Goal: Task Accomplishment & Management: Manage account settings

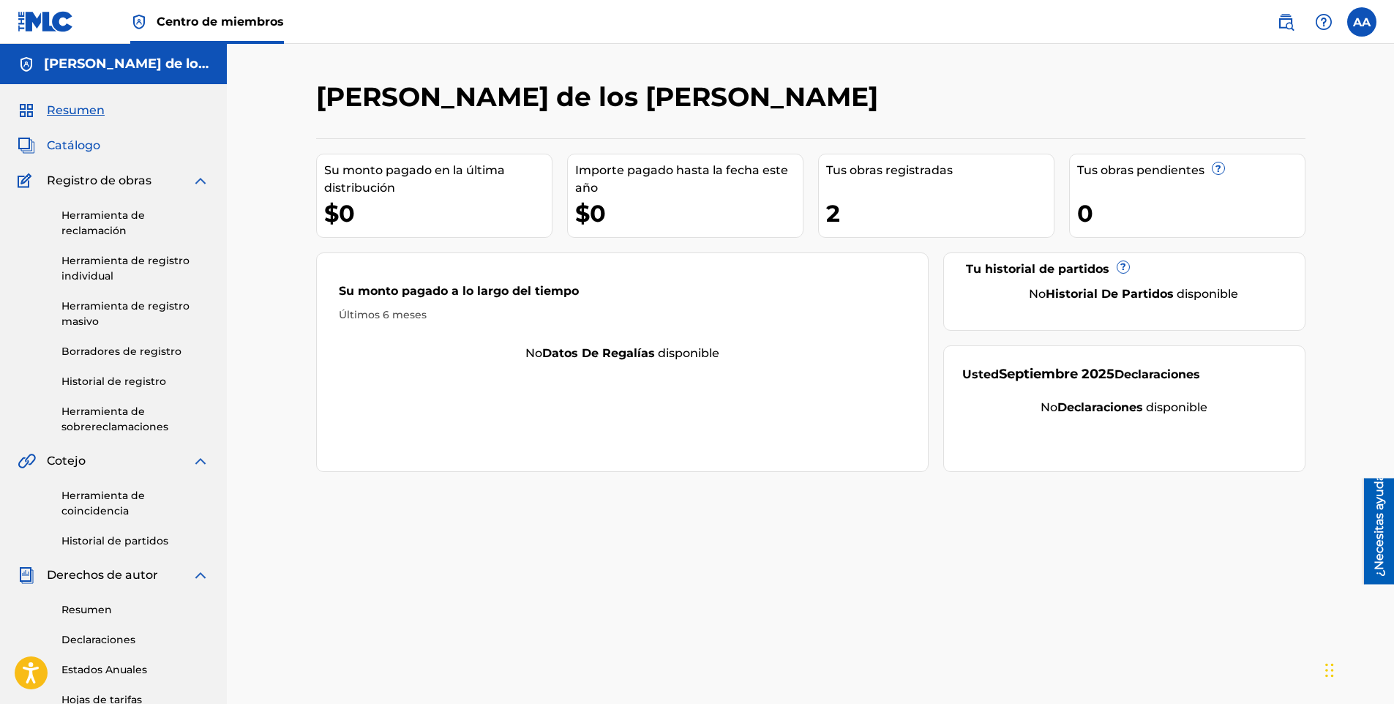
click at [94, 144] on span "Catálogo" at bounding box center [73, 146] width 53 height 18
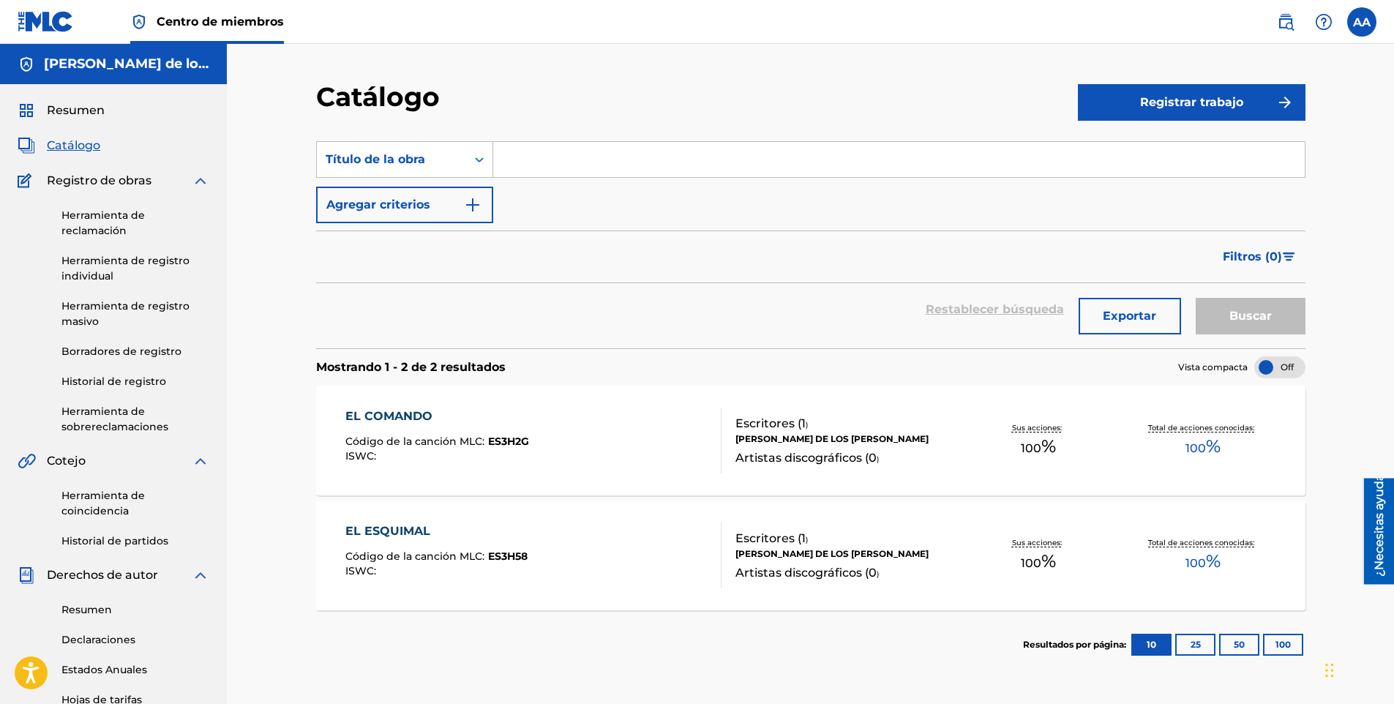
click at [662, 448] on div "EL COMANDO Código de la canción MLC: ES3H2G ISWC :" at bounding box center [533, 441] width 376 height 66
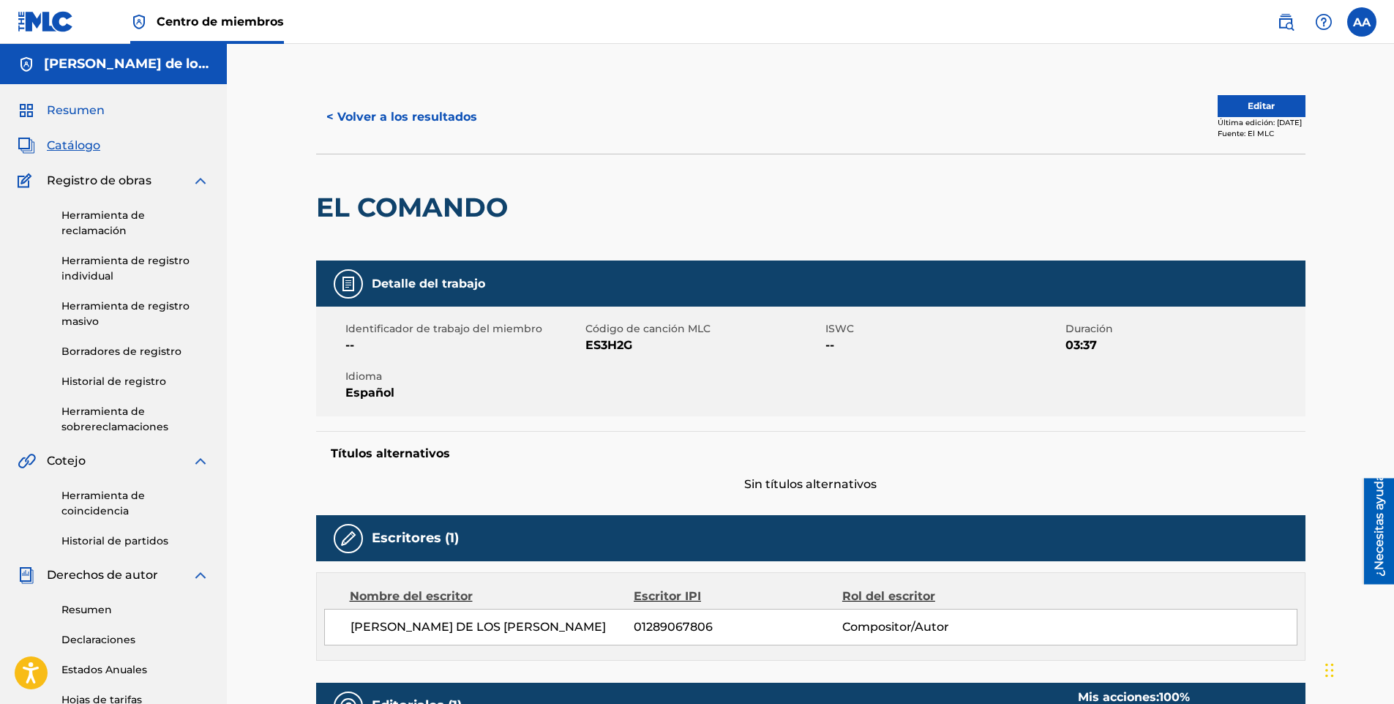
click at [94, 113] on span "Resumen" at bounding box center [76, 111] width 58 height 18
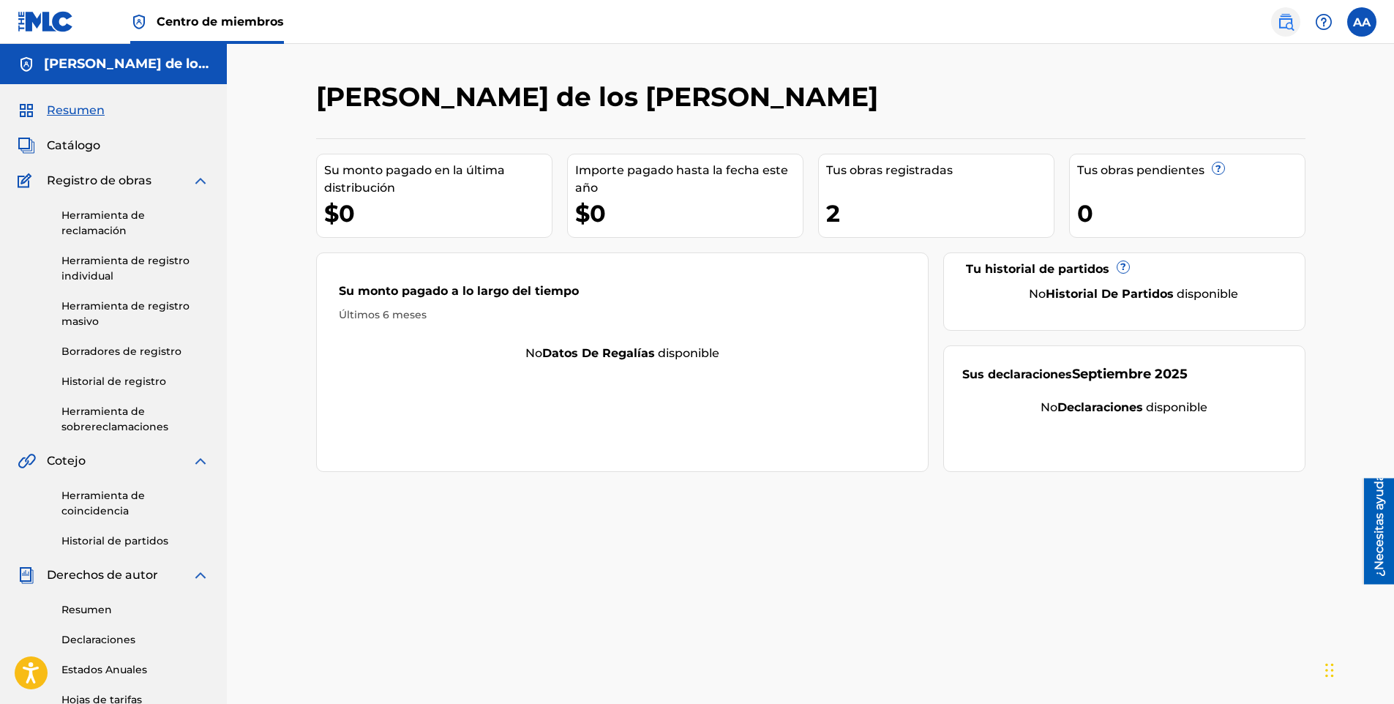
click at [1291, 23] on img at bounding box center [1286, 22] width 18 height 18
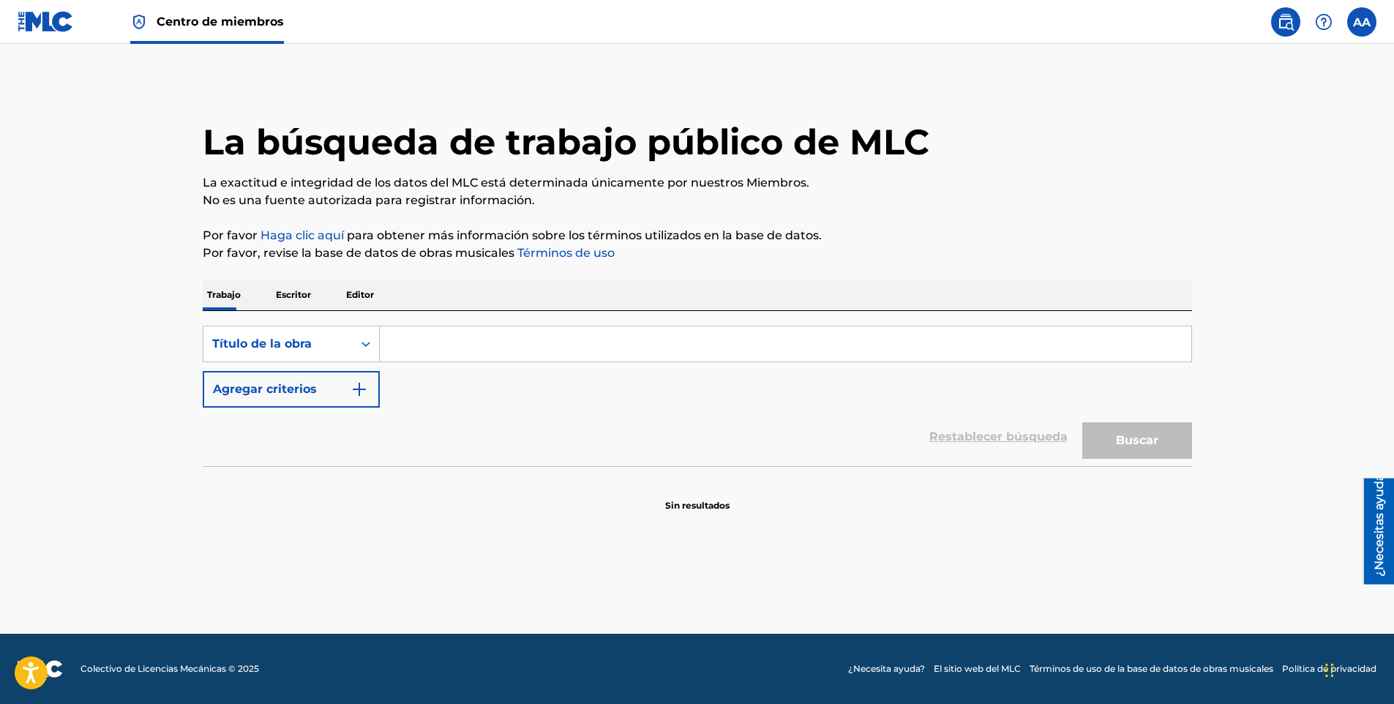
click at [536, 337] on input "Formulario de búsqueda" at bounding box center [785, 343] width 811 height 35
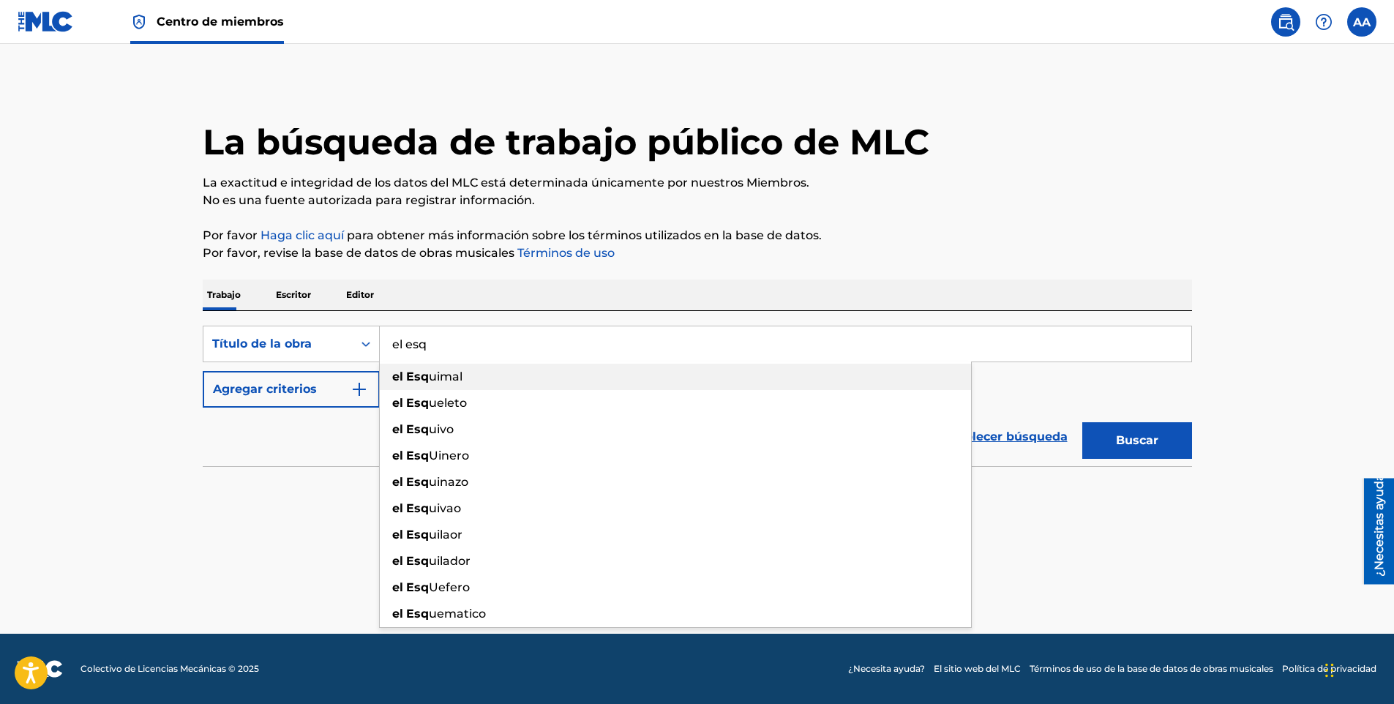
click at [512, 382] on div "el Esq uimal" at bounding box center [675, 377] width 591 height 26
type input "el esquimal"
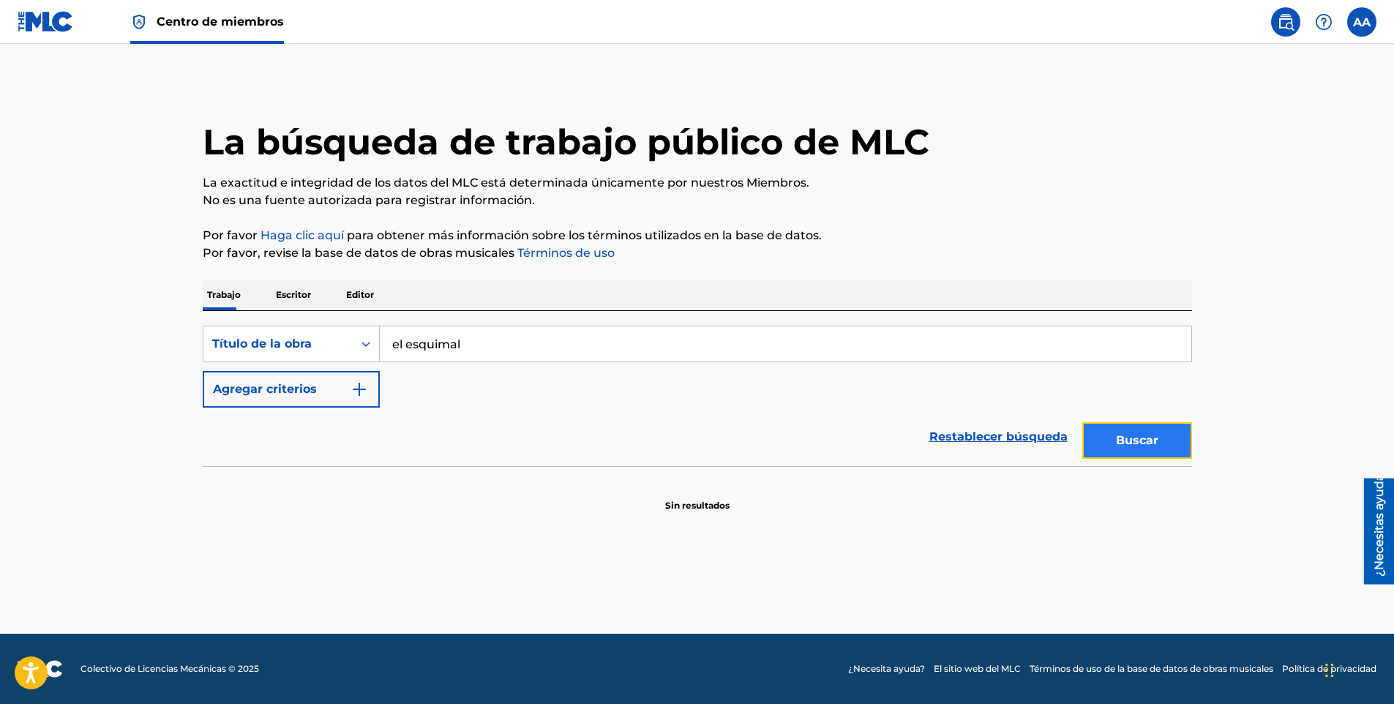
click at [1103, 432] on button "Buscar" at bounding box center [1137, 440] width 110 height 37
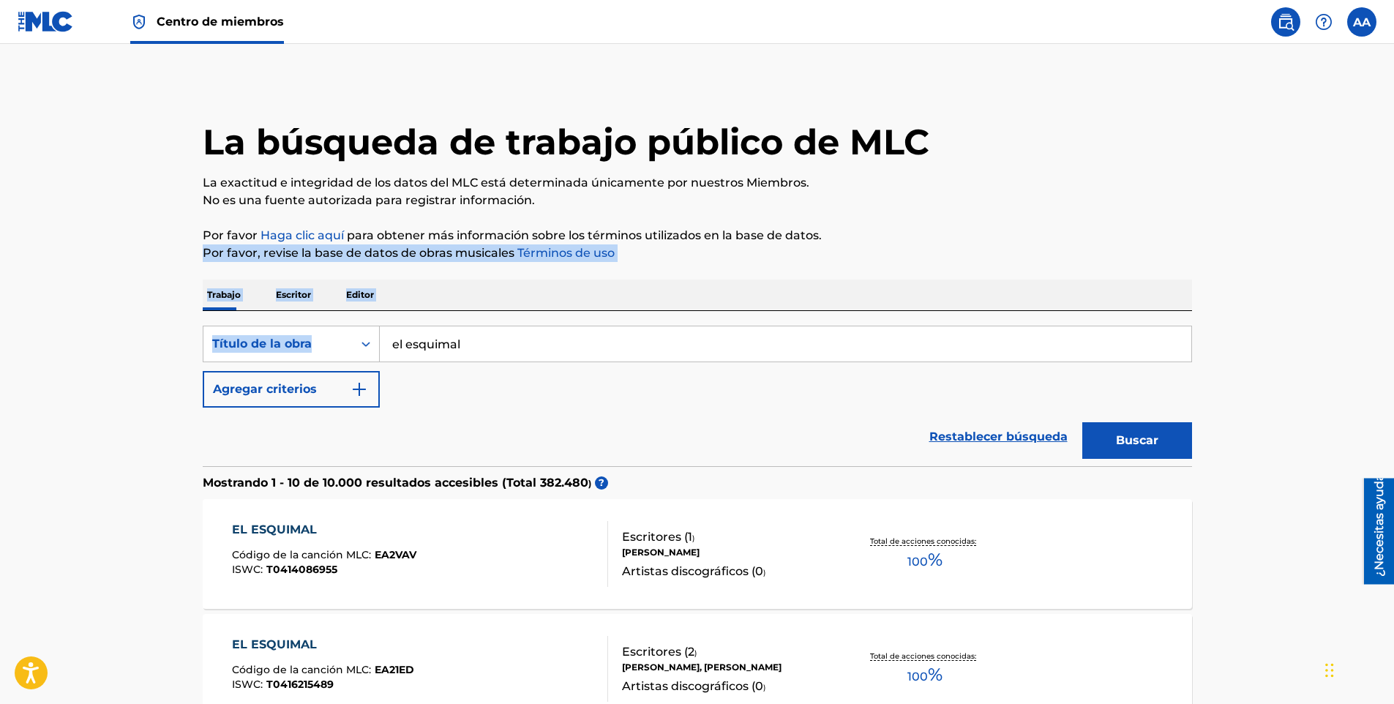
drag, startPoint x: 1393, startPoint y: 230, endPoint x: 1384, endPoint y: 313, distance: 83.9
drag, startPoint x: 1384, startPoint y: 313, endPoint x: 1351, endPoint y: 254, distance: 67.8
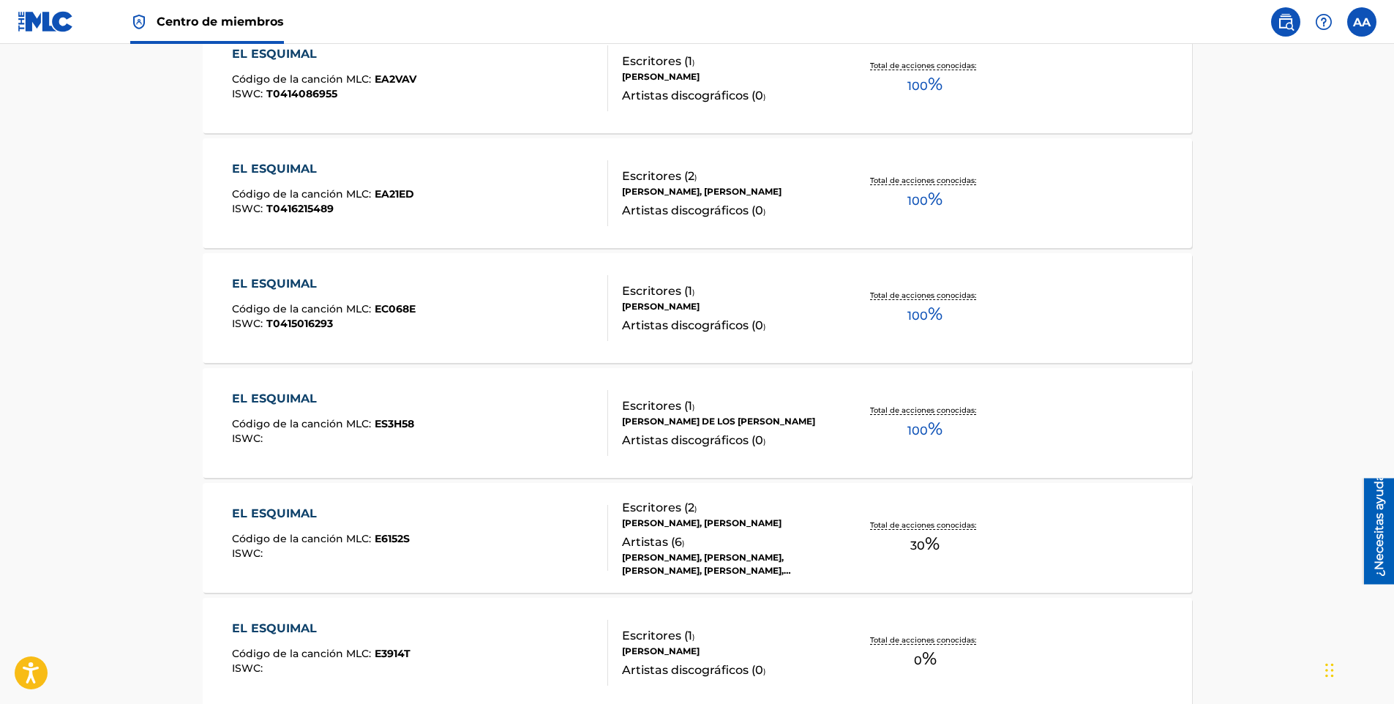
scroll to position [498, 0]
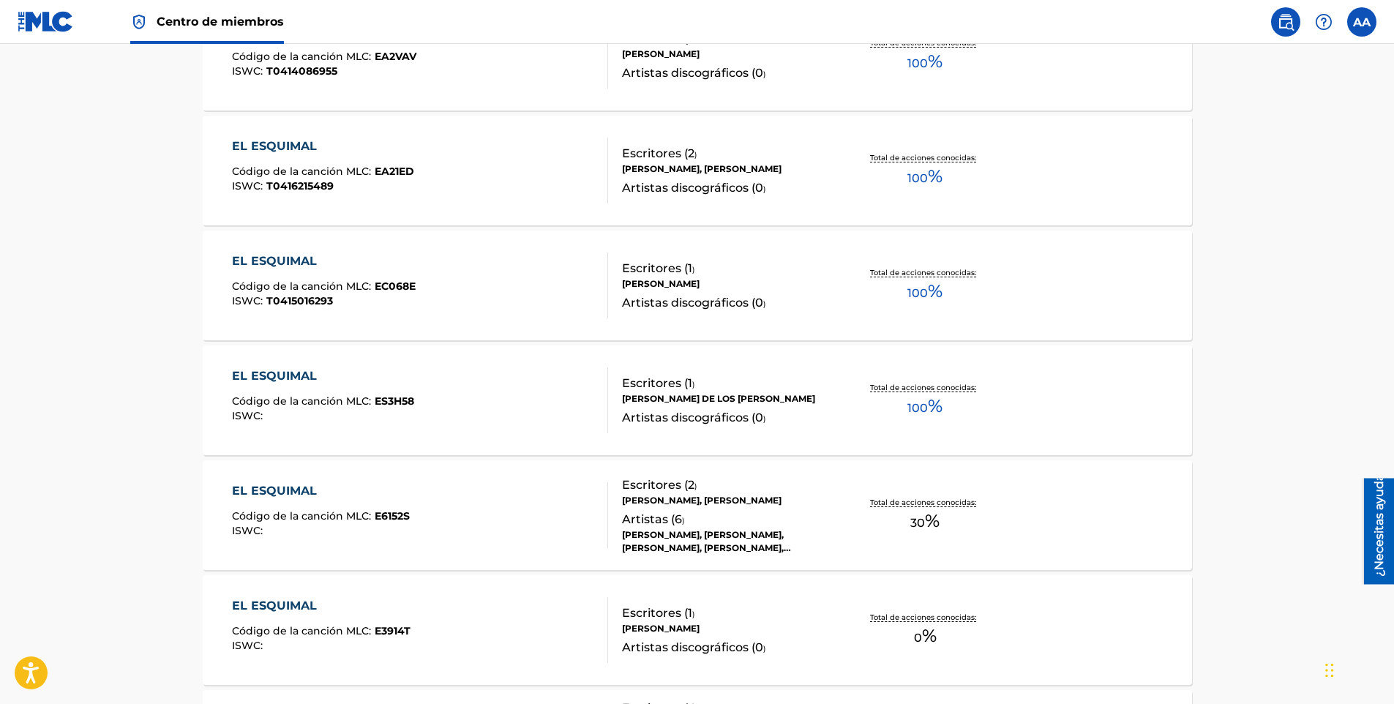
click at [527, 410] on div "EL ESQUIMAL Código de la canción MLC: ES3H58 ISWC :" at bounding box center [420, 400] width 376 height 66
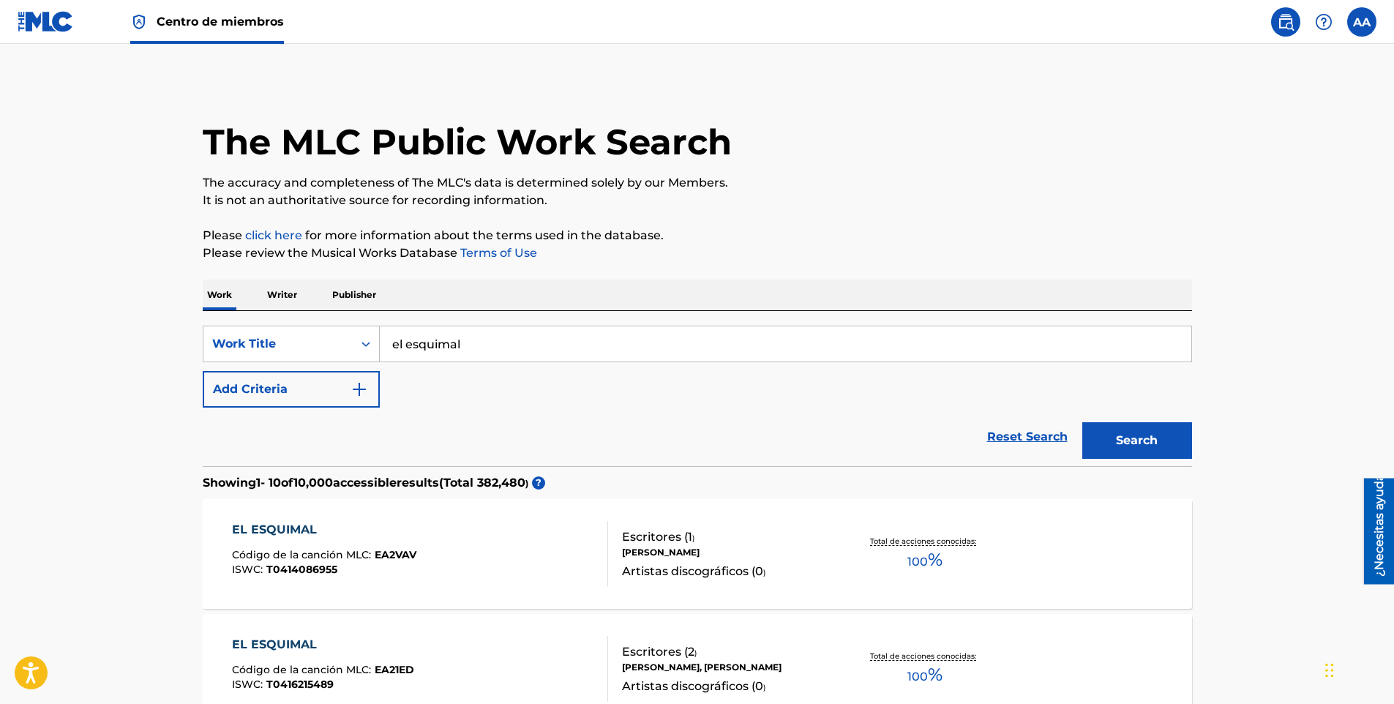
scroll to position [541, 0]
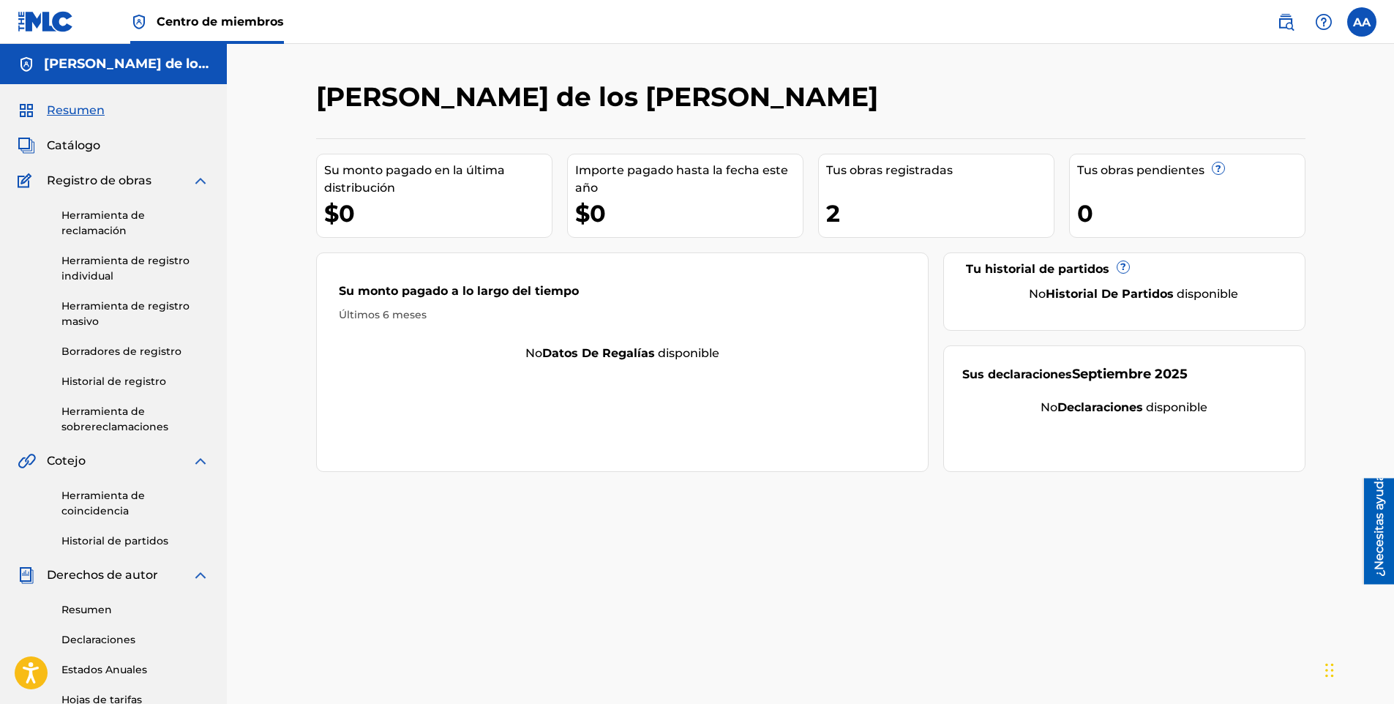
click at [690, 210] on div "$0" at bounding box center [689, 213] width 228 height 33
drag, startPoint x: 195, startPoint y: 427, endPoint x: 195, endPoint y: 477, distance: 49.8
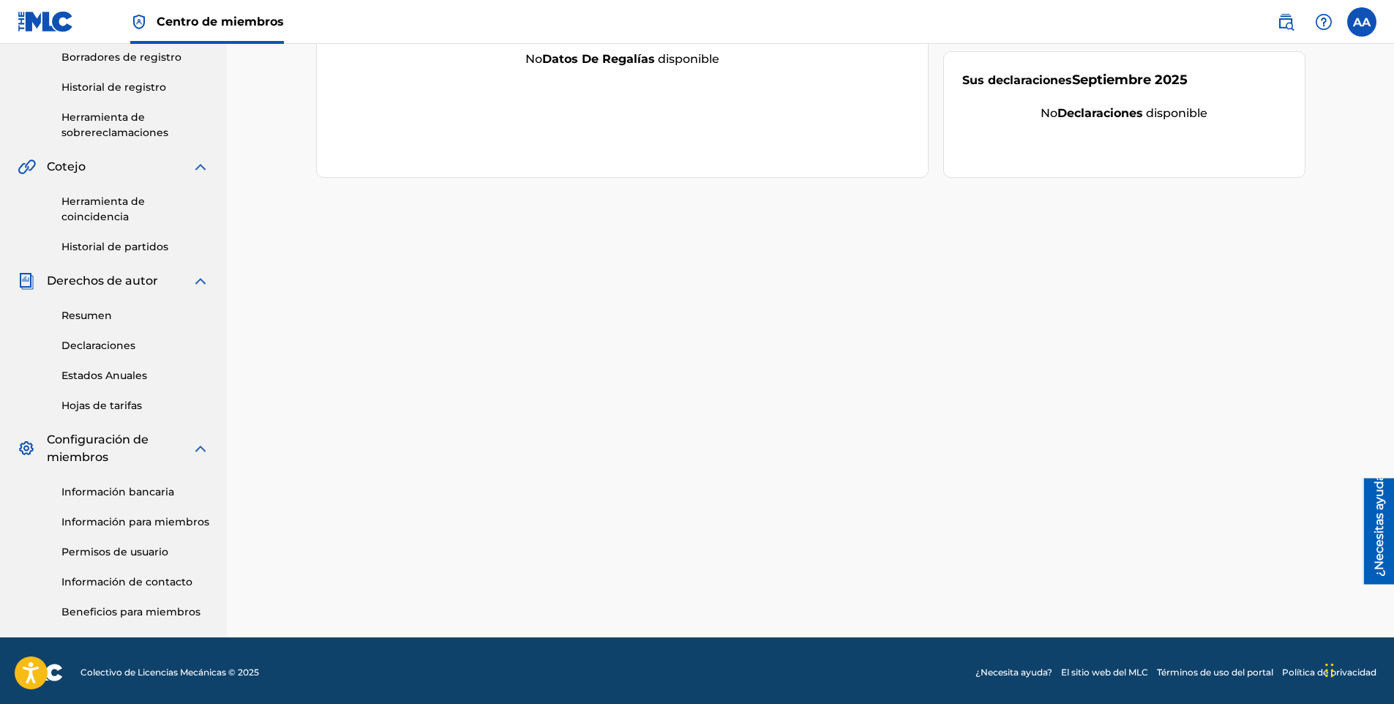
scroll to position [298, 0]
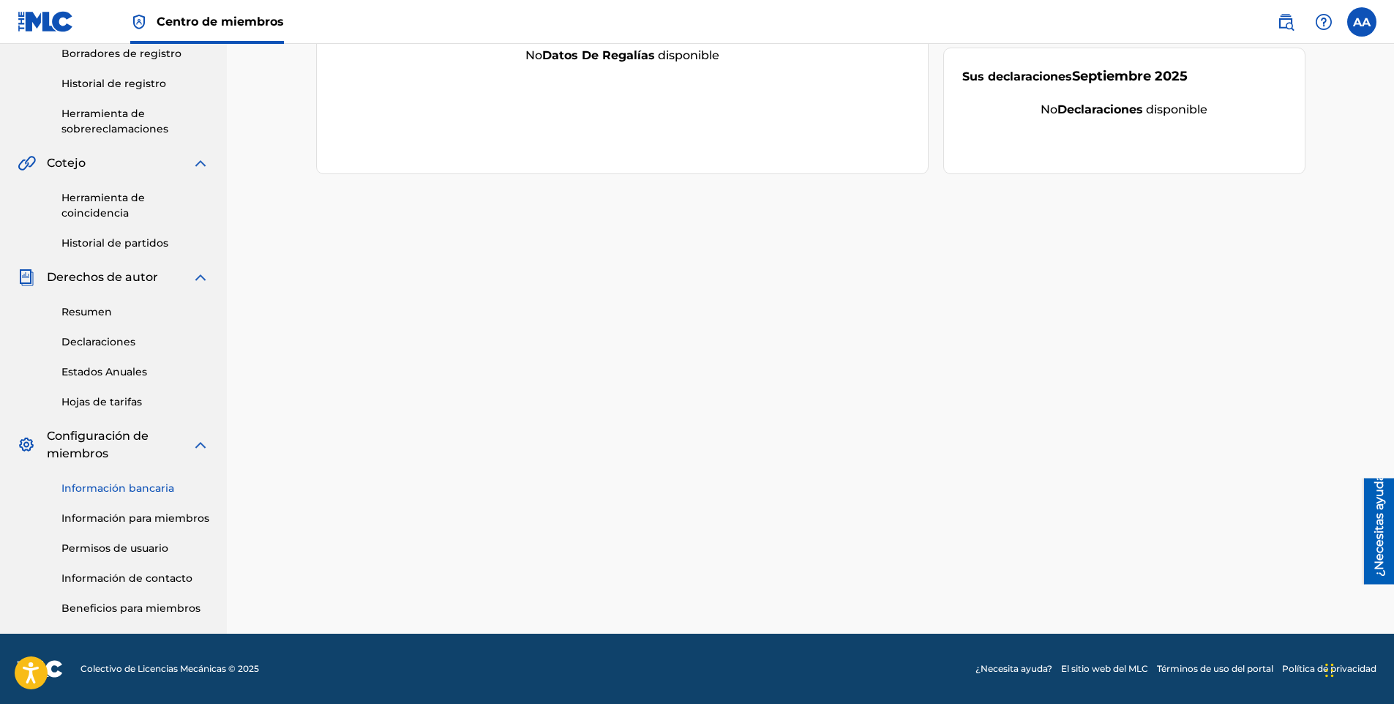
drag, startPoint x: 197, startPoint y: 473, endPoint x: 181, endPoint y: 490, distance: 23.3
click at [173, 487] on link "Información bancaria" at bounding box center [135, 488] width 148 height 15
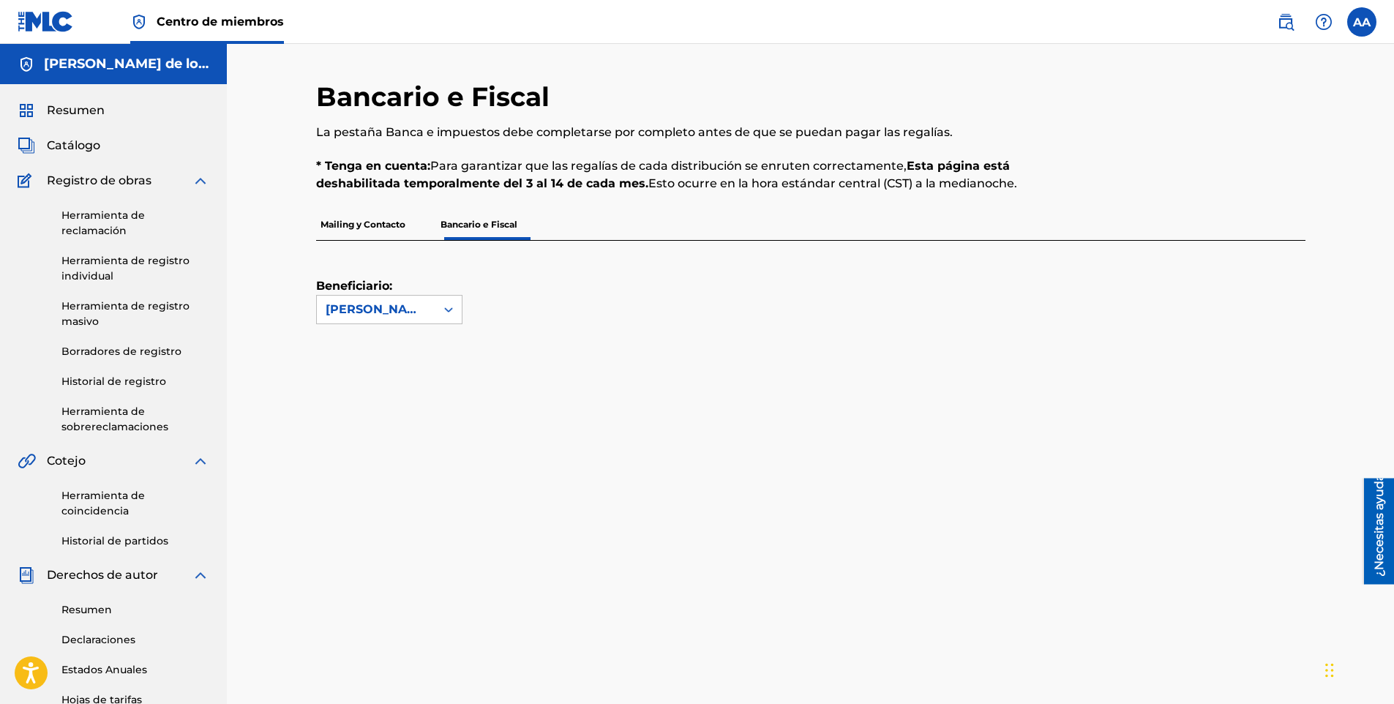
click at [362, 222] on p "Mailing y Contacto" at bounding box center [363, 224] width 94 height 31
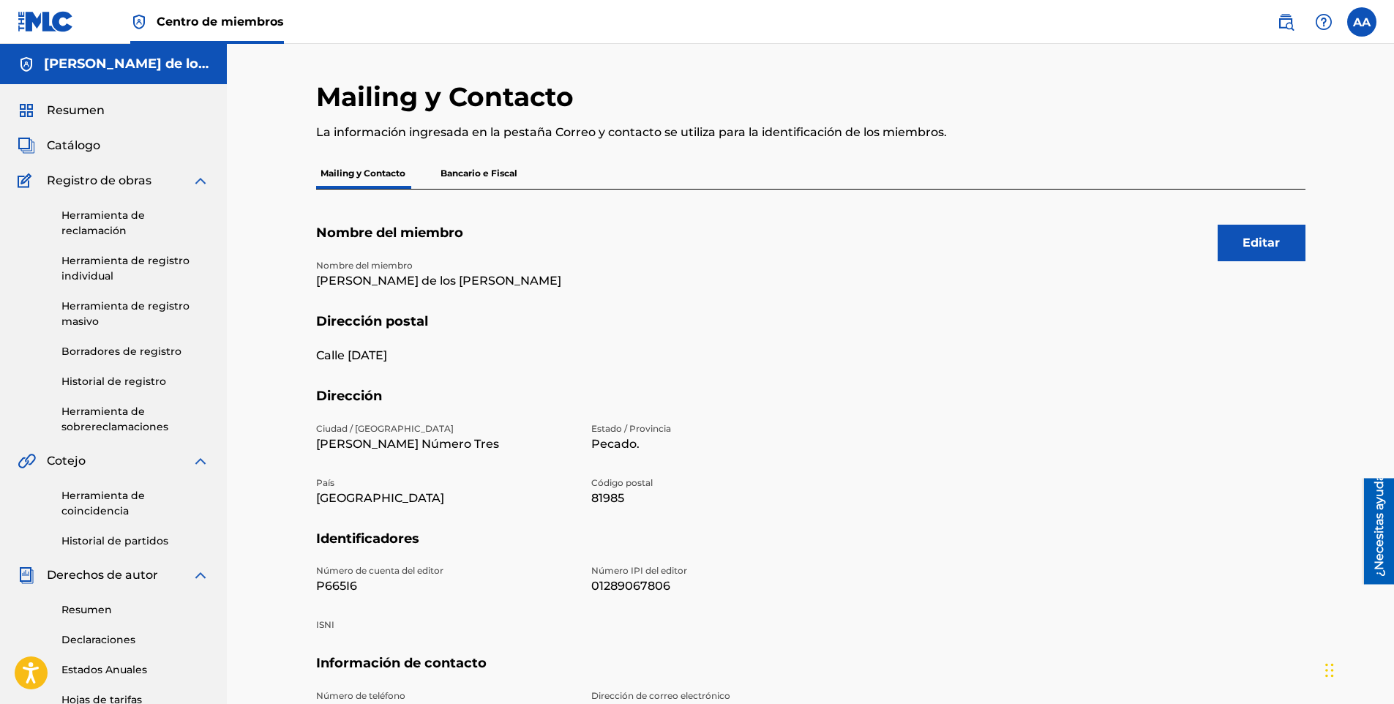
click at [480, 178] on p "Bancario e Fiscal" at bounding box center [479, 173] width 86 height 31
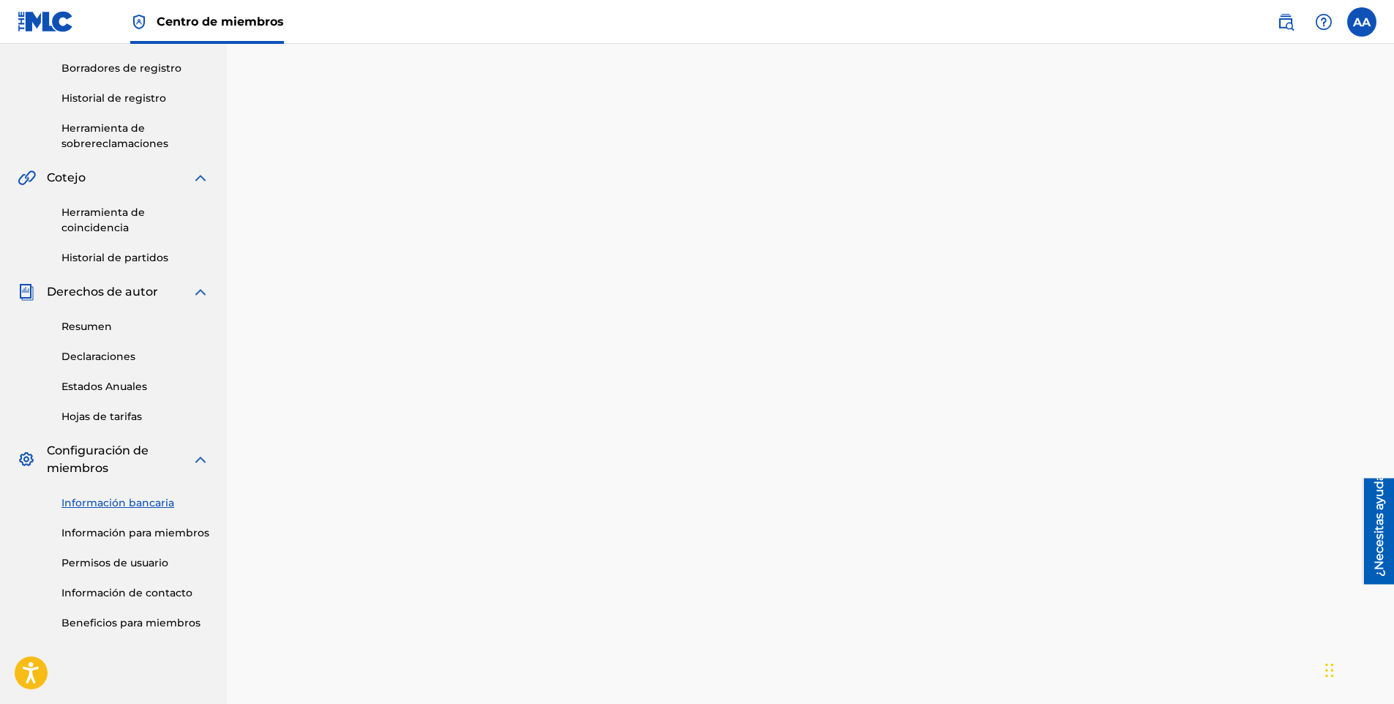
scroll to position [331, 0]
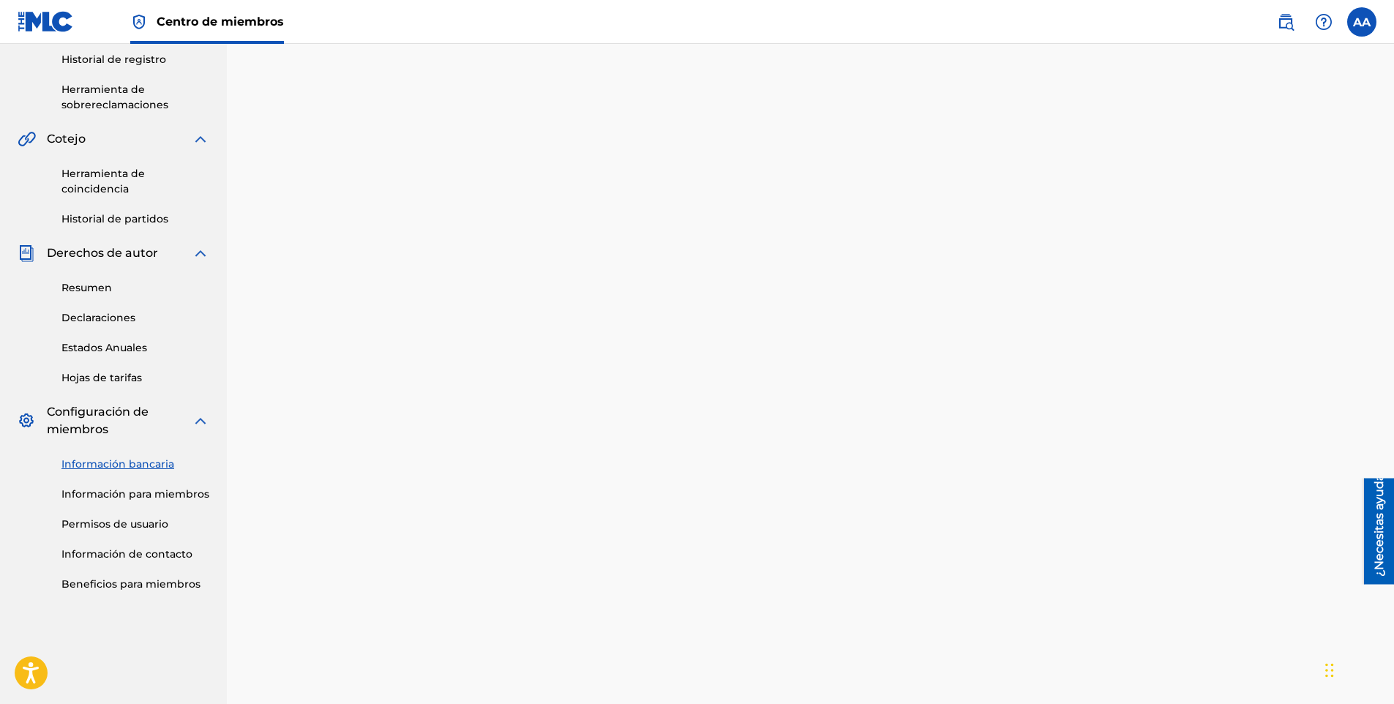
drag, startPoint x: 623, startPoint y: 351, endPoint x: 581, endPoint y: 391, distance: 58.5
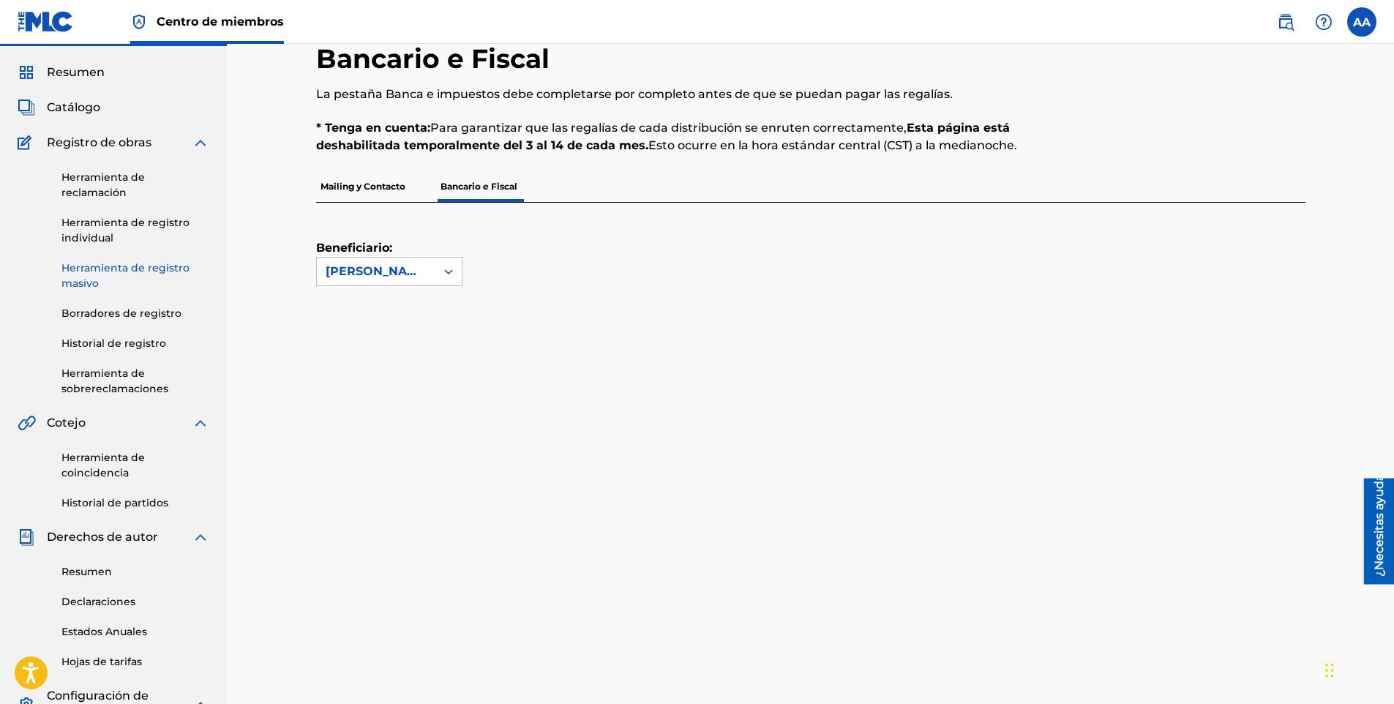
scroll to position [0, 0]
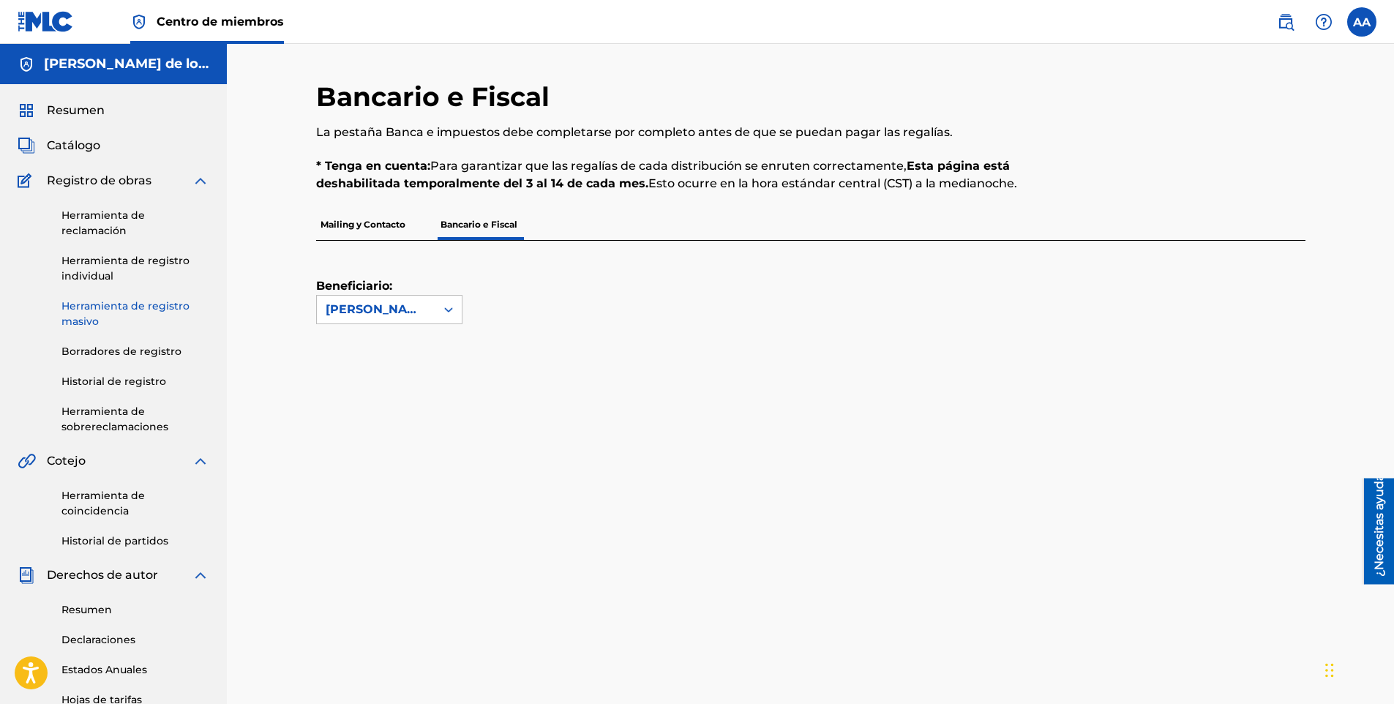
drag, startPoint x: 197, startPoint y: 408, endPoint x: 188, endPoint y: 325, distance: 83.9
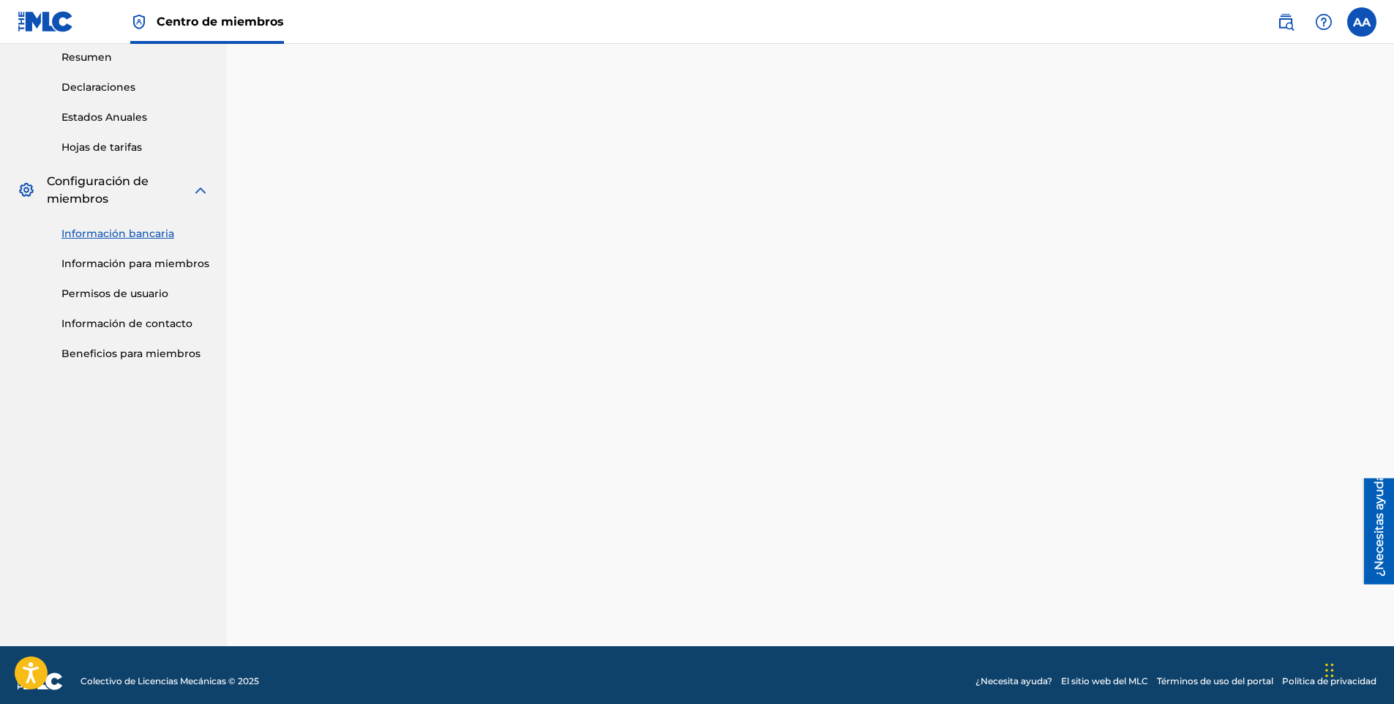
scroll to position [565, 0]
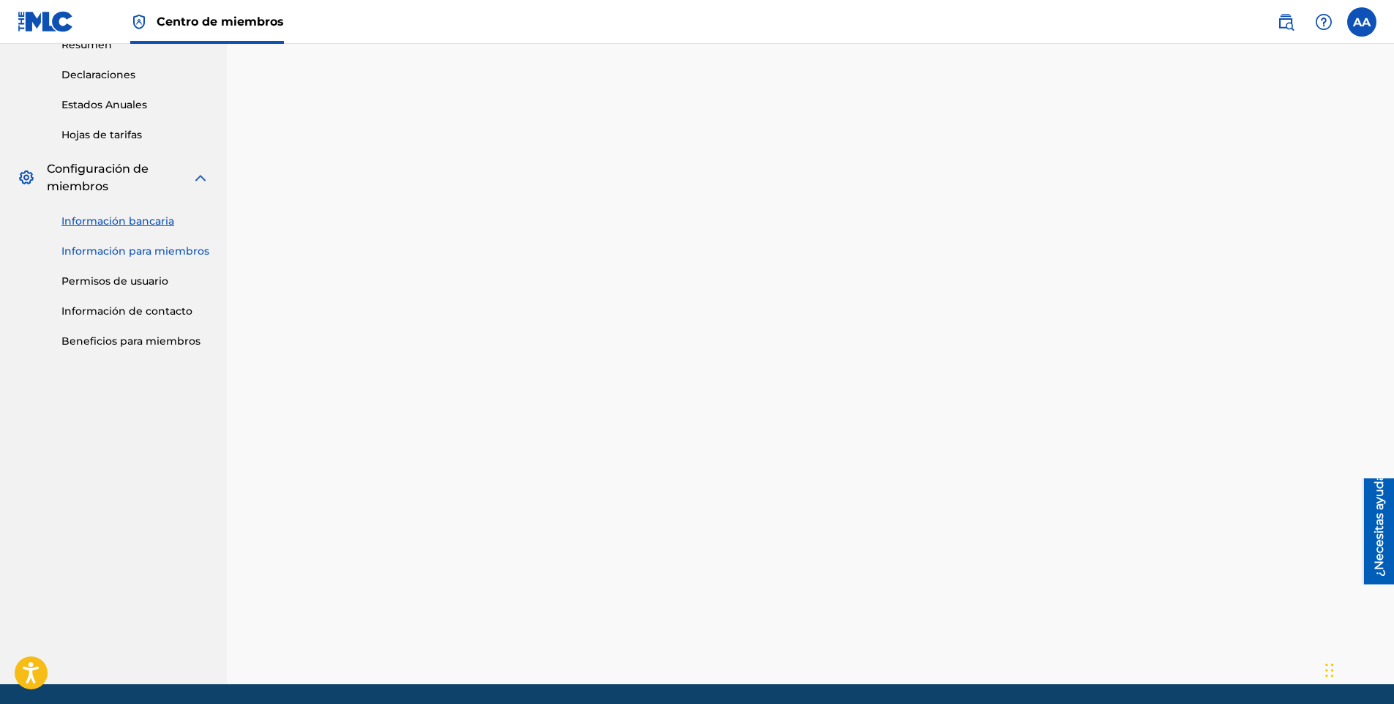
click at [139, 253] on link "Información para miembros" at bounding box center [135, 251] width 148 height 15
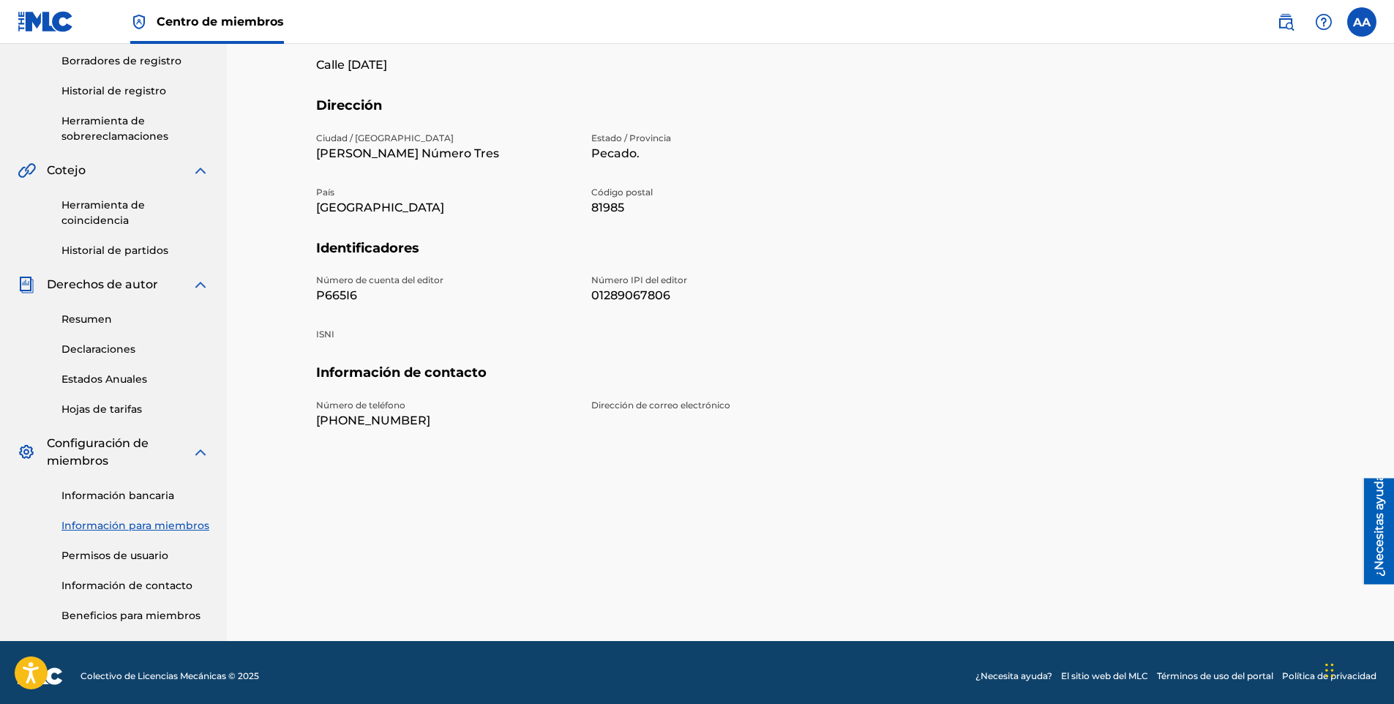
scroll to position [293, 0]
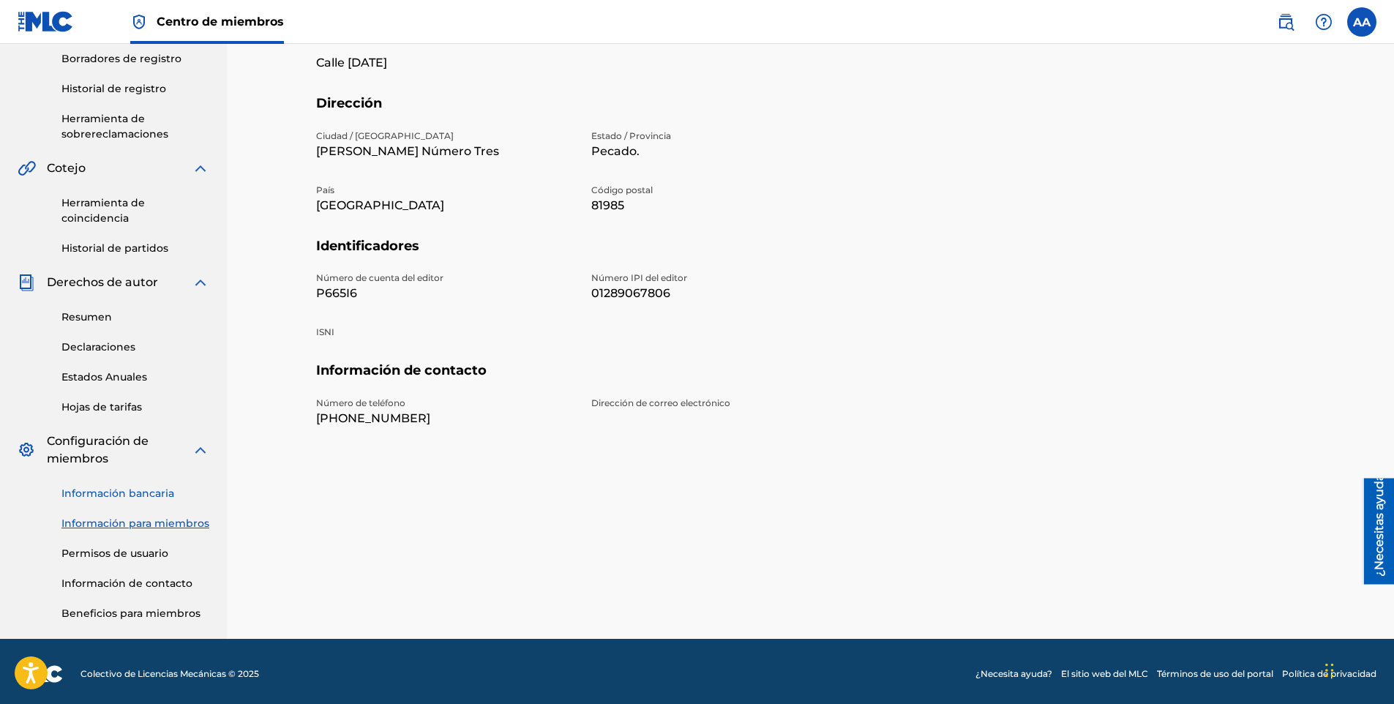
click at [110, 493] on link "Información bancaria" at bounding box center [135, 493] width 148 height 15
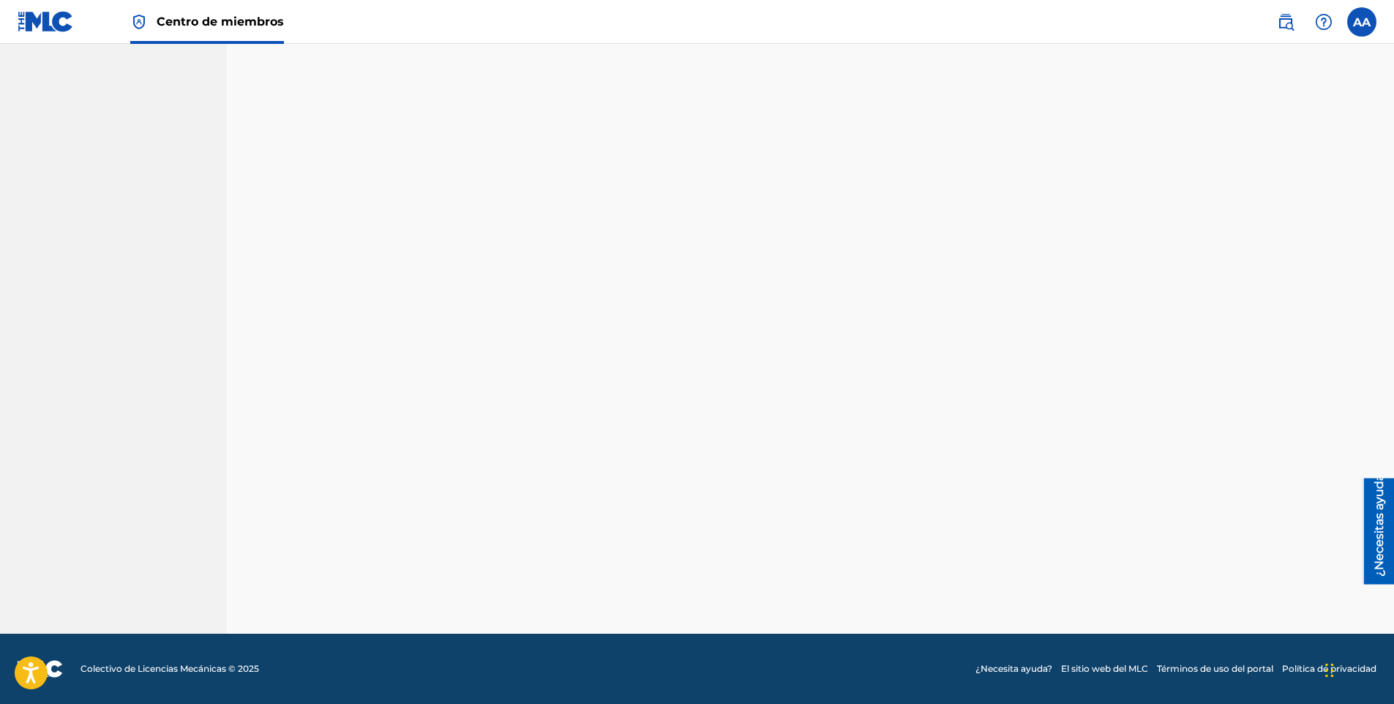
scroll to position [498, 0]
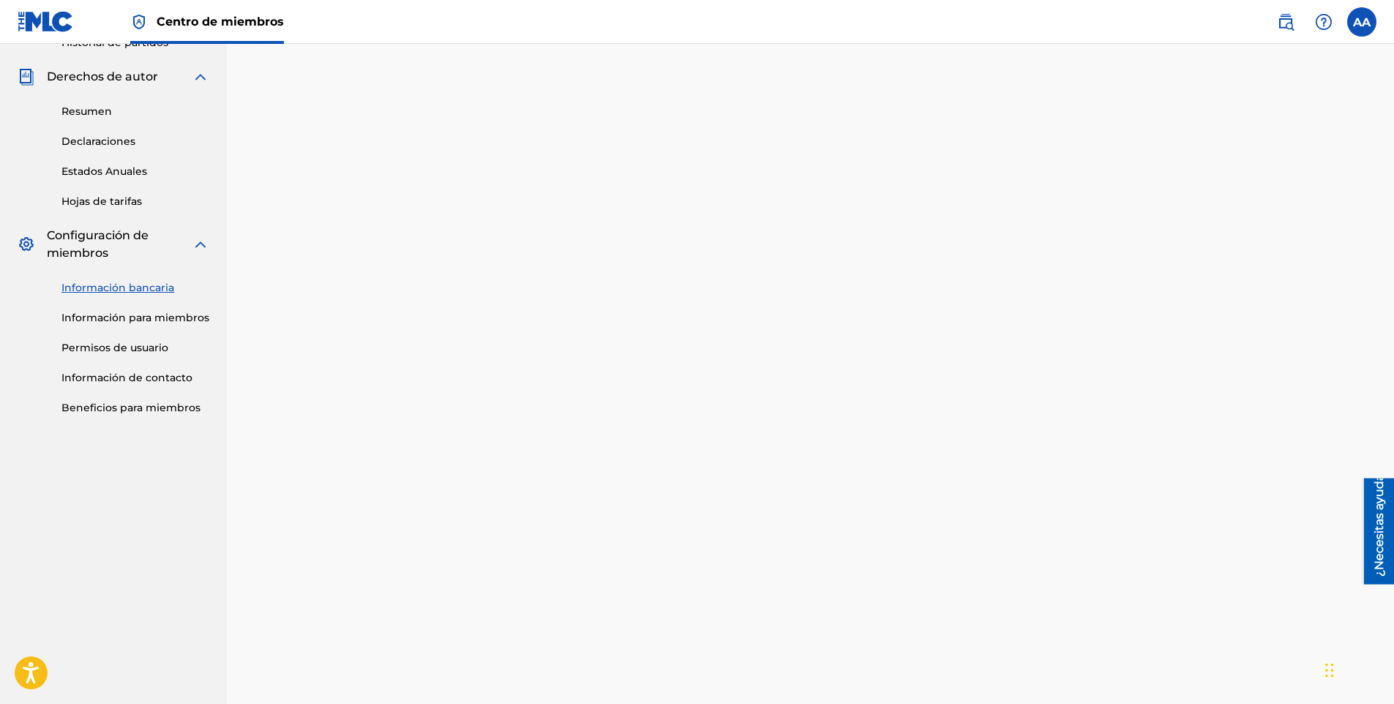
drag, startPoint x: 1392, startPoint y: 300, endPoint x: 1398, endPoint y: 409, distance: 109.2
click at [1392, 421] on div "Bancario e Fiscal La pestaña Banca e impuestos debe completarse por completo an…" at bounding box center [810, 429] width 1167 height 1766
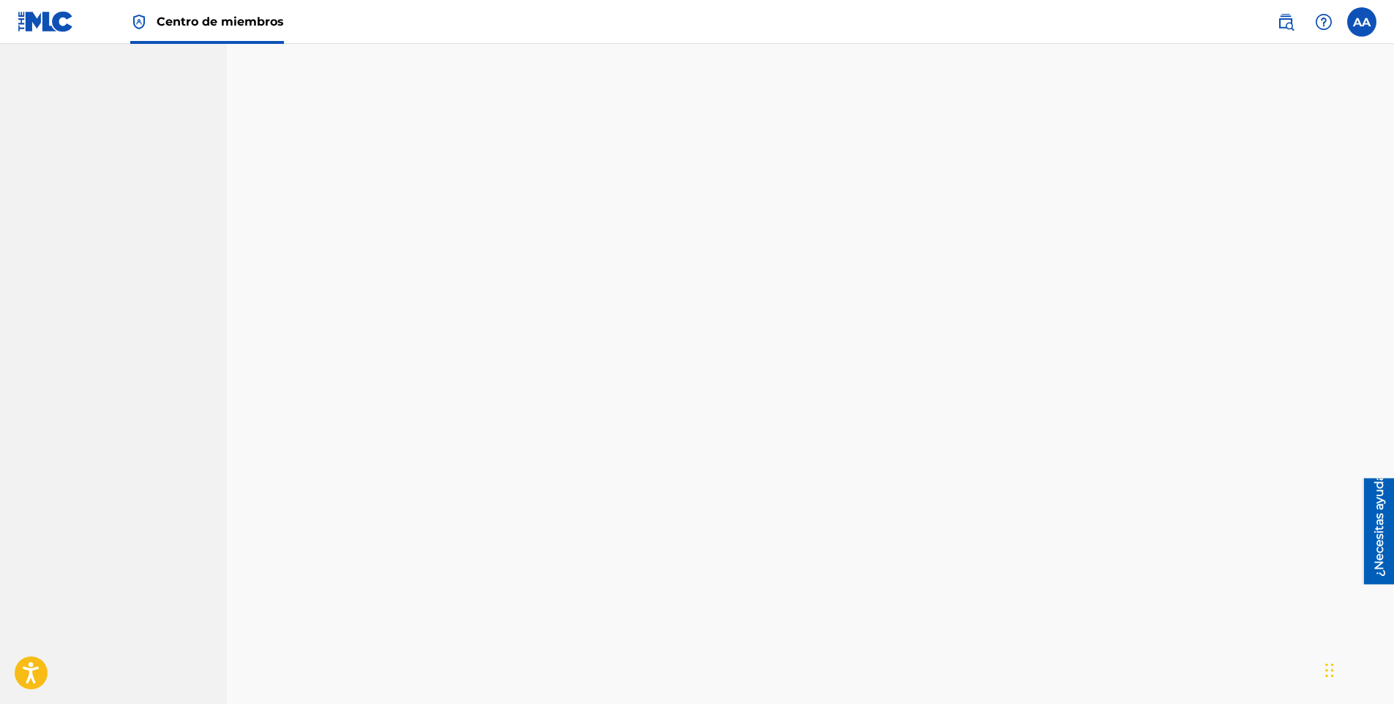
scroll to position [1101, 0]
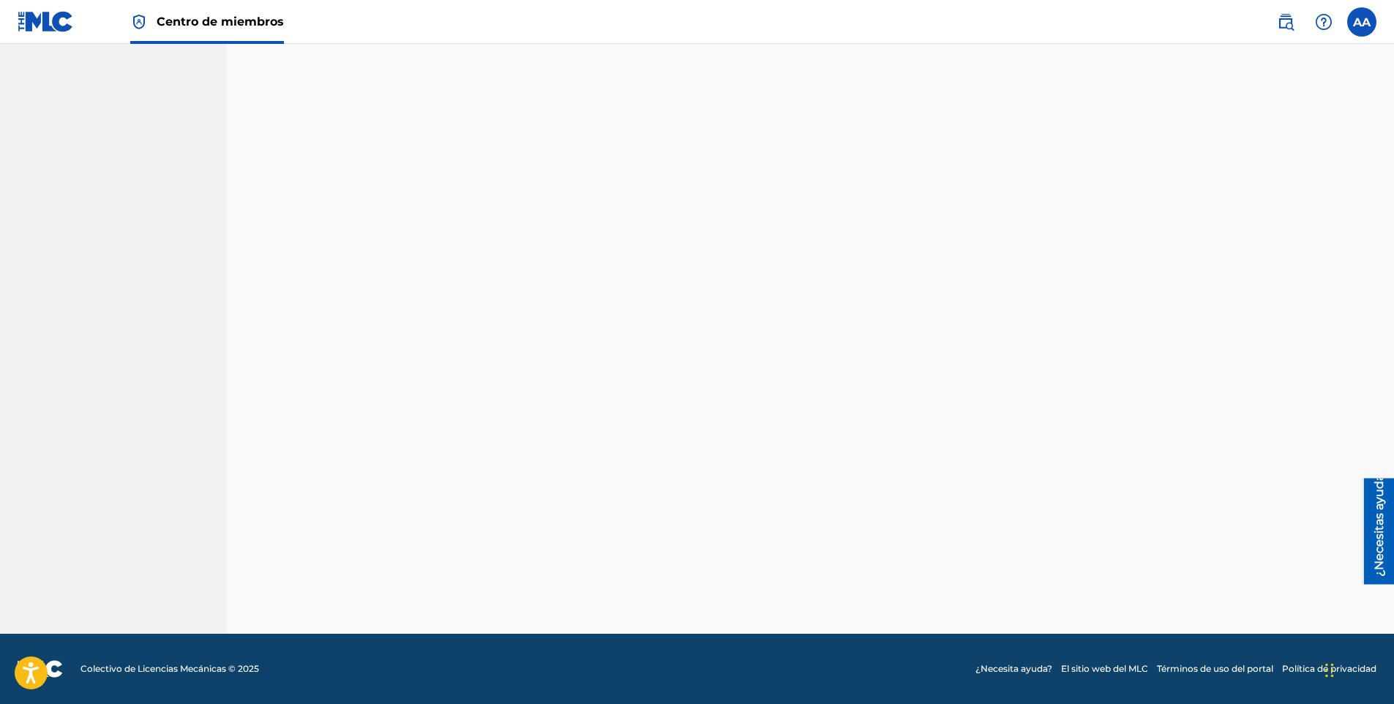
drag, startPoint x: 1397, startPoint y: 373, endPoint x: 8, endPoint y: 40, distance: 1428.7
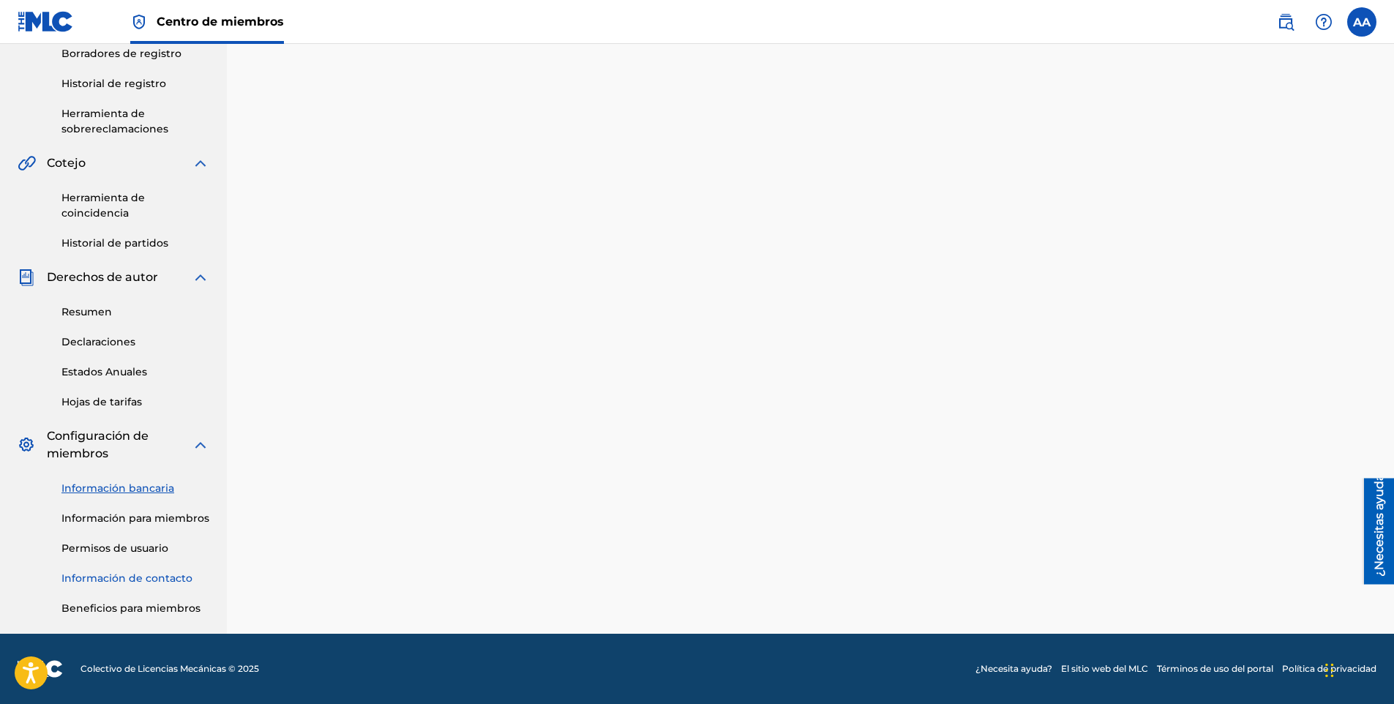
click at [105, 576] on link "Información de contacto" at bounding box center [135, 578] width 148 height 15
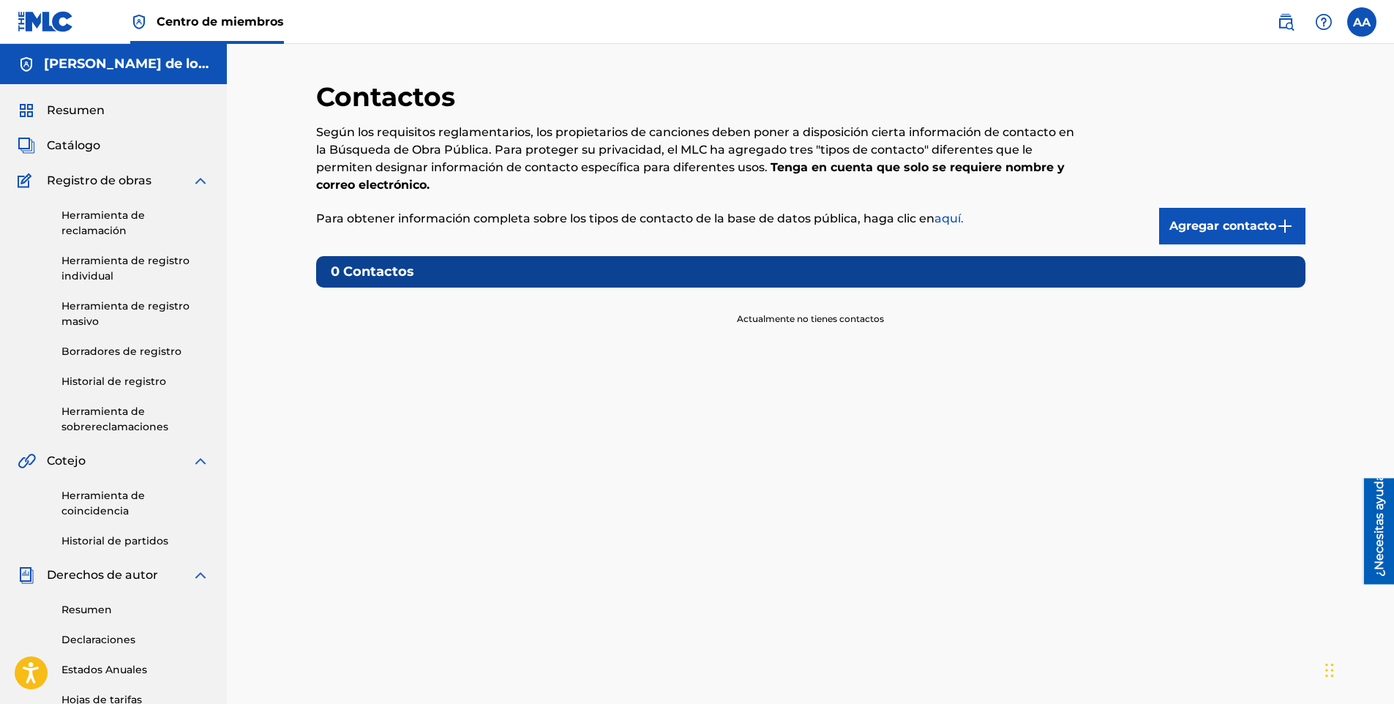
click at [127, 144] on div "Catálogo" at bounding box center [114, 146] width 192 height 18
click at [84, 153] on span "Catálogo" at bounding box center [73, 146] width 53 height 18
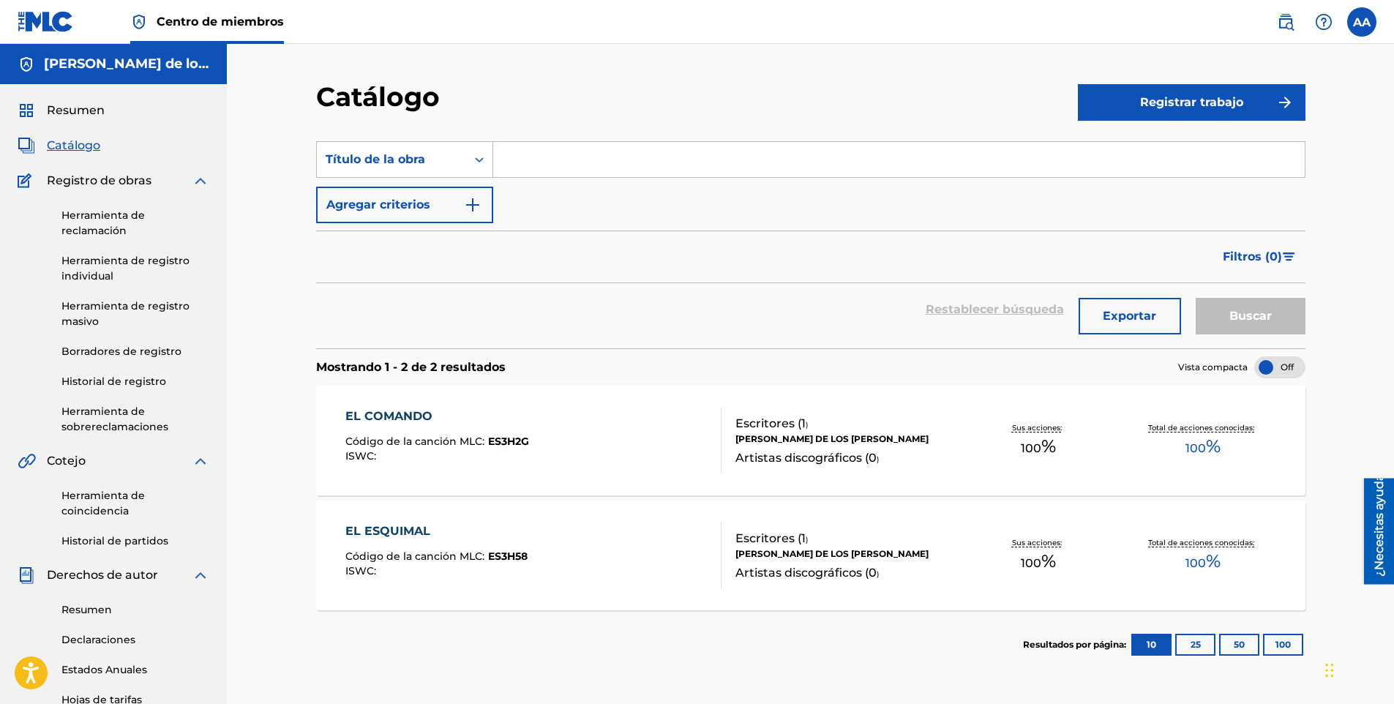
click at [1079, 443] on div "Sus acciones: 100 %" at bounding box center [1038, 440] width 165 height 45
click at [99, 96] on div "Resumen Catálogo Registro de obras Herramienta de reclamación Herramienta de re…" at bounding box center [113, 507] width 227 height 847
click at [94, 109] on span "Resumen" at bounding box center [76, 111] width 58 height 18
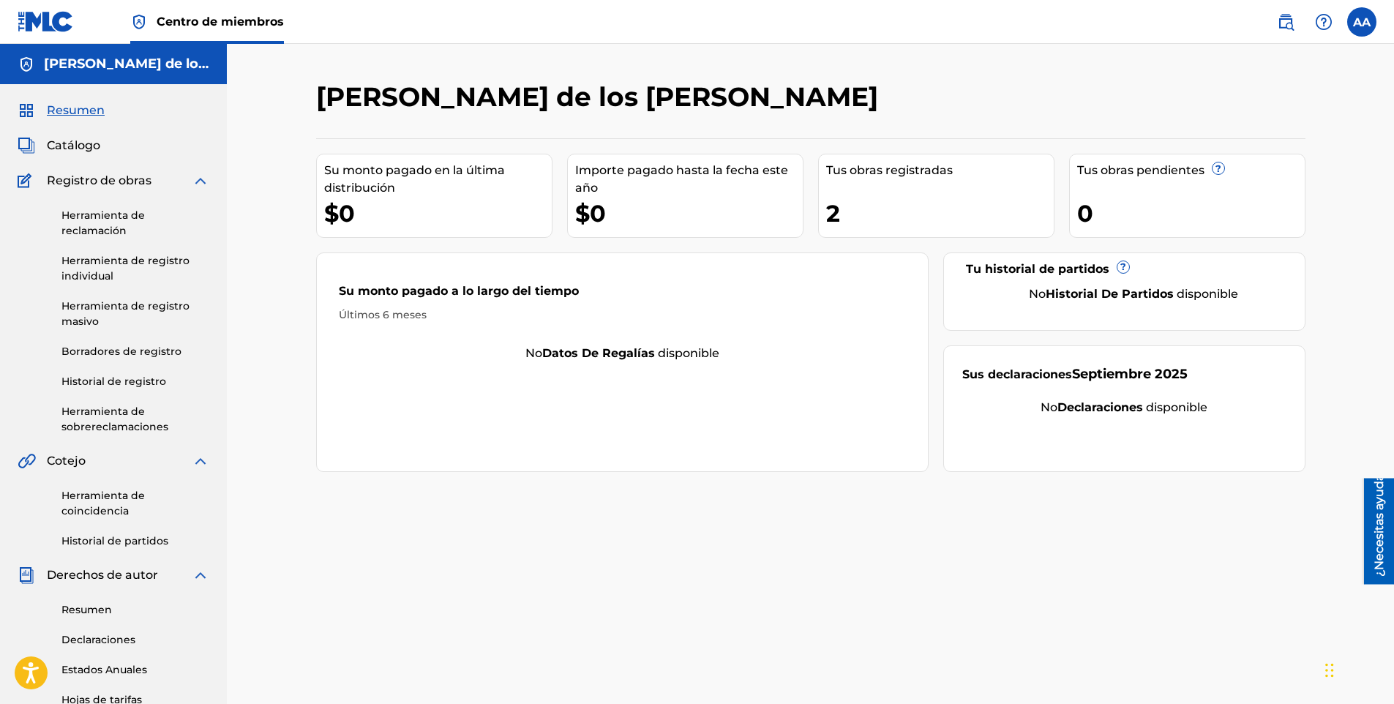
click at [1164, 172] on font "Tus obras pendientes" at bounding box center [1140, 171] width 127 height 18
drag, startPoint x: 1209, startPoint y: 171, endPoint x: 1218, endPoint y: 168, distance: 9.3
click at [1212, 171] on div "Tus obras pendientes ?" at bounding box center [1191, 171] width 228 height 18
click at [96, 225] on link "Herramienta de reclamación" at bounding box center [135, 223] width 148 height 31
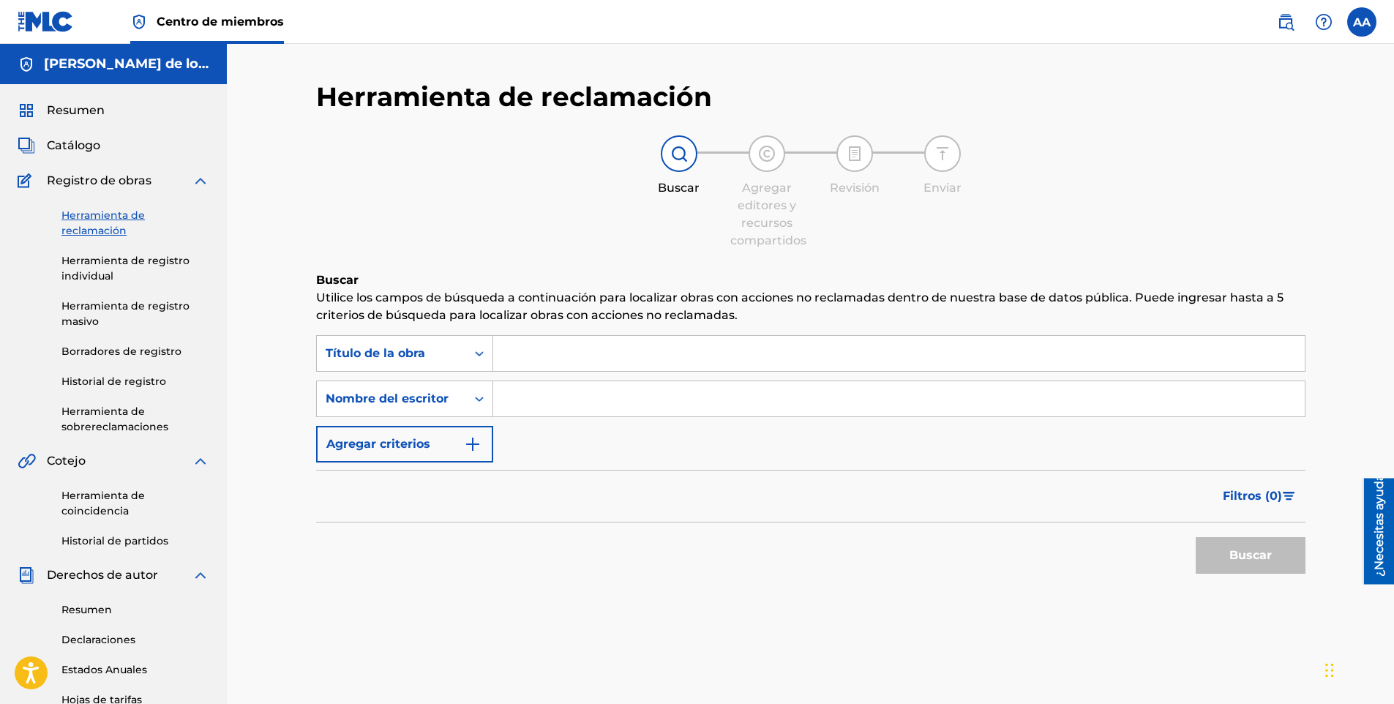
click at [621, 356] on input "Formulario de búsqueda" at bounding box center [898, 353] width 811 height 35
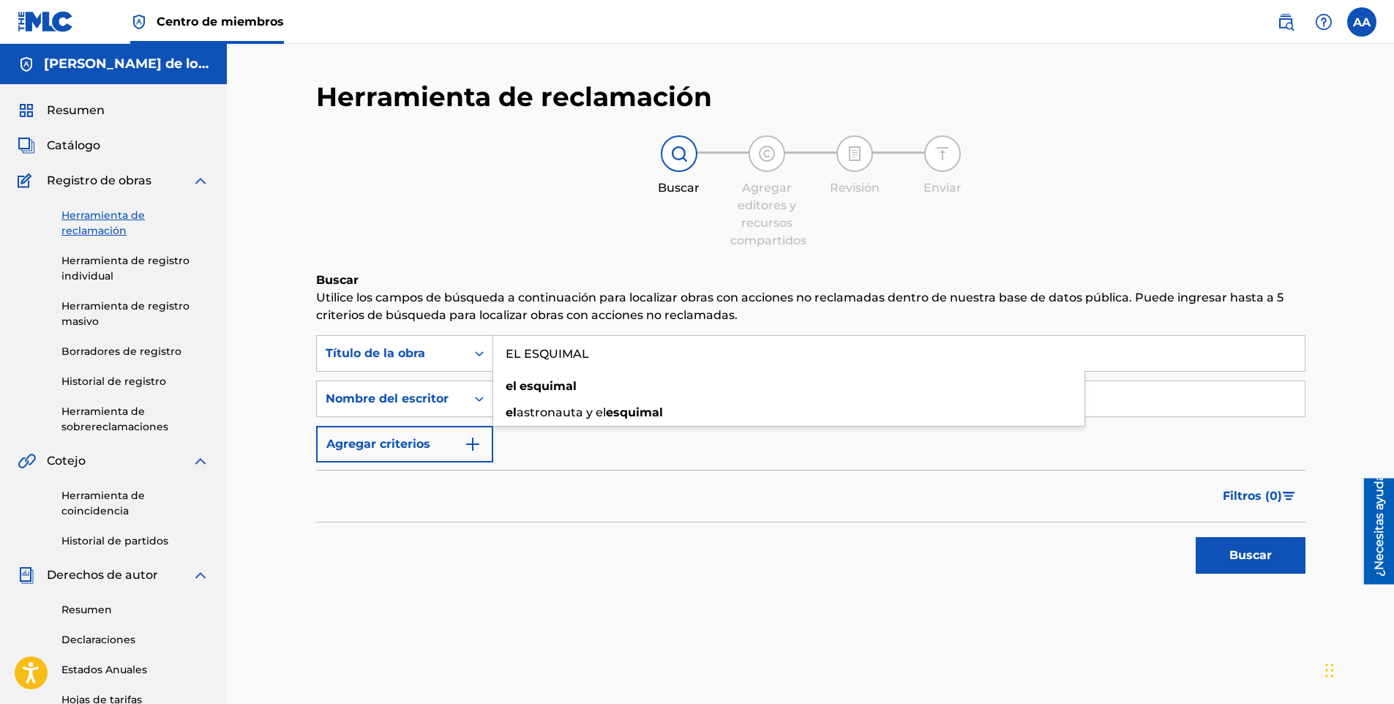
type input "EL ESQUIMAL"
click at [1195, 537] on button "Buscar" at bounding box center [1250, 555] width 110 height 37
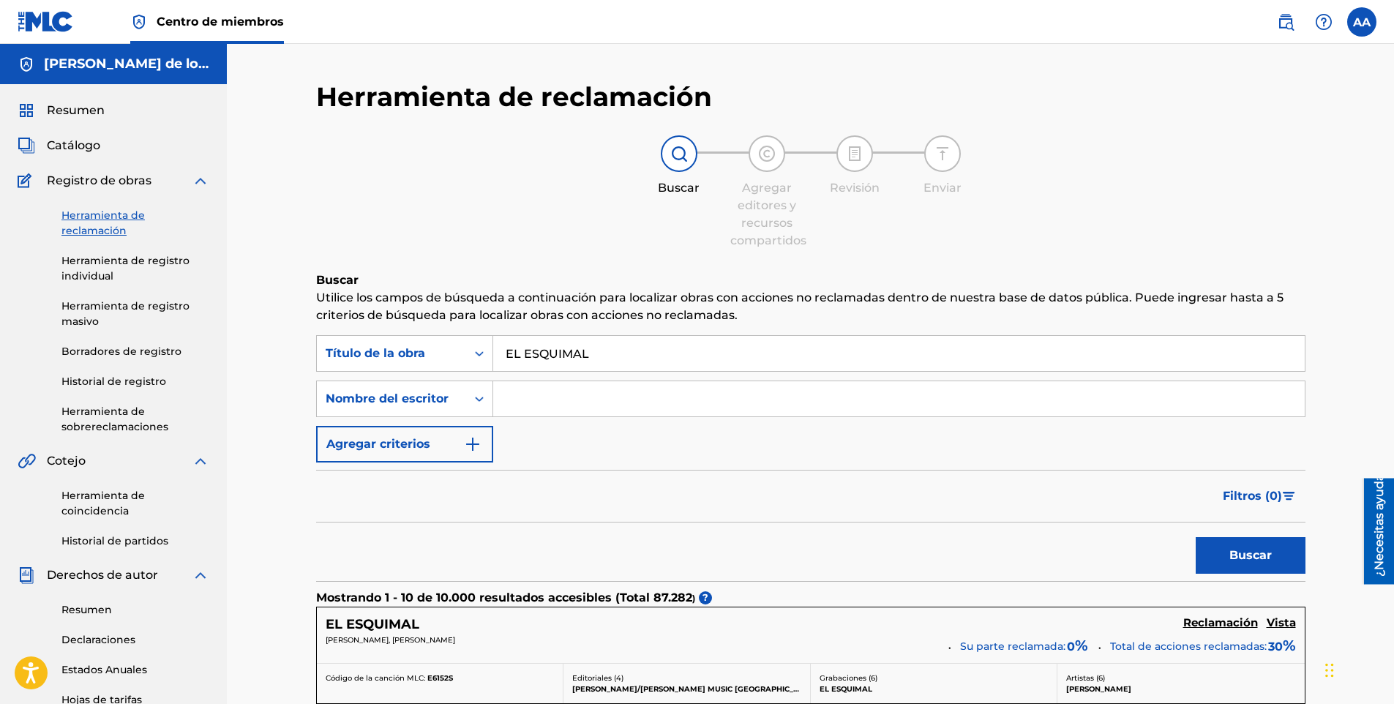
click at [574, 410] on input "Formulario de búsqueda" at bounding box center [898, 398] width 811 height 35
type input "[PERSON_NAME] de los [PERSON_NAME]"
click at [1218, 558] on button "Buscar" at bounding box center [1250, 555] width 110 height 37
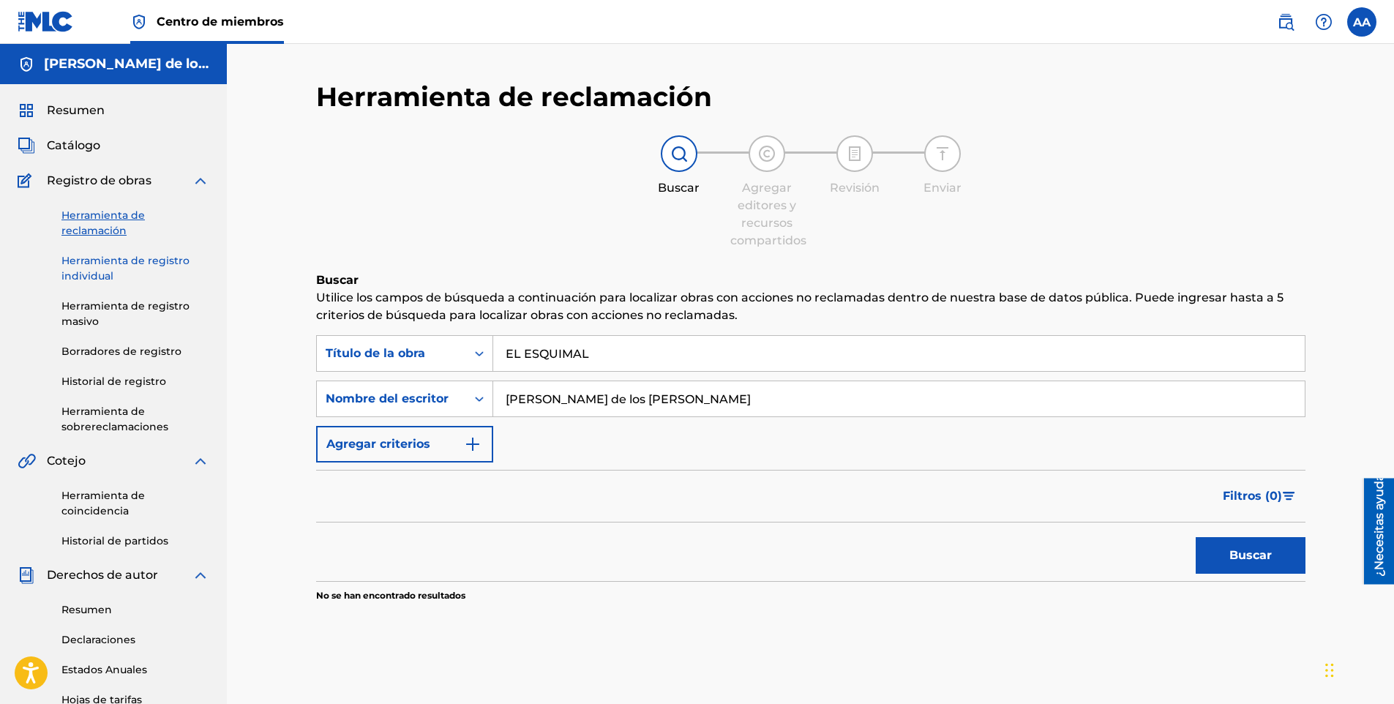
click at [100, 273] on link "Herramienta de registro individual" at bounding box center [135, 268] width 148 height 31
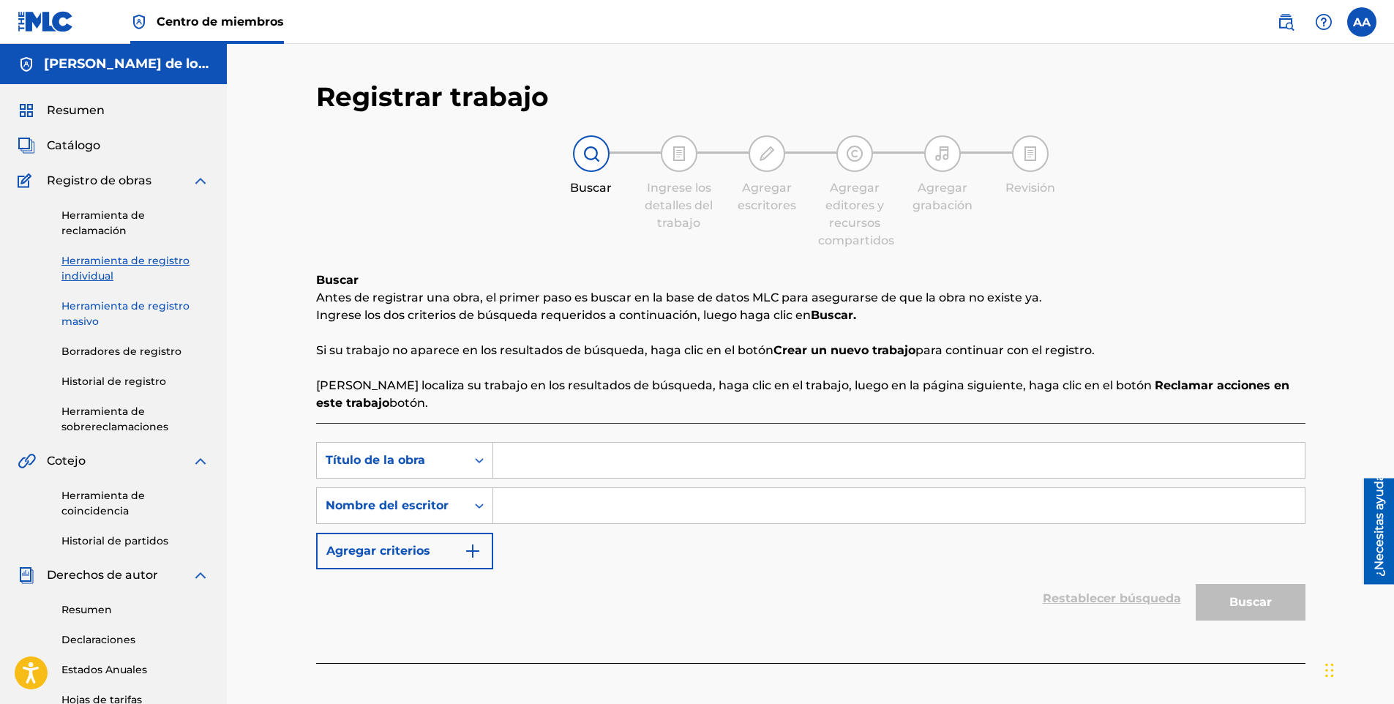
click at [91, 317] on link "Herramienta de registro masivo" at bounding box center [135, 314] width 148 height 31
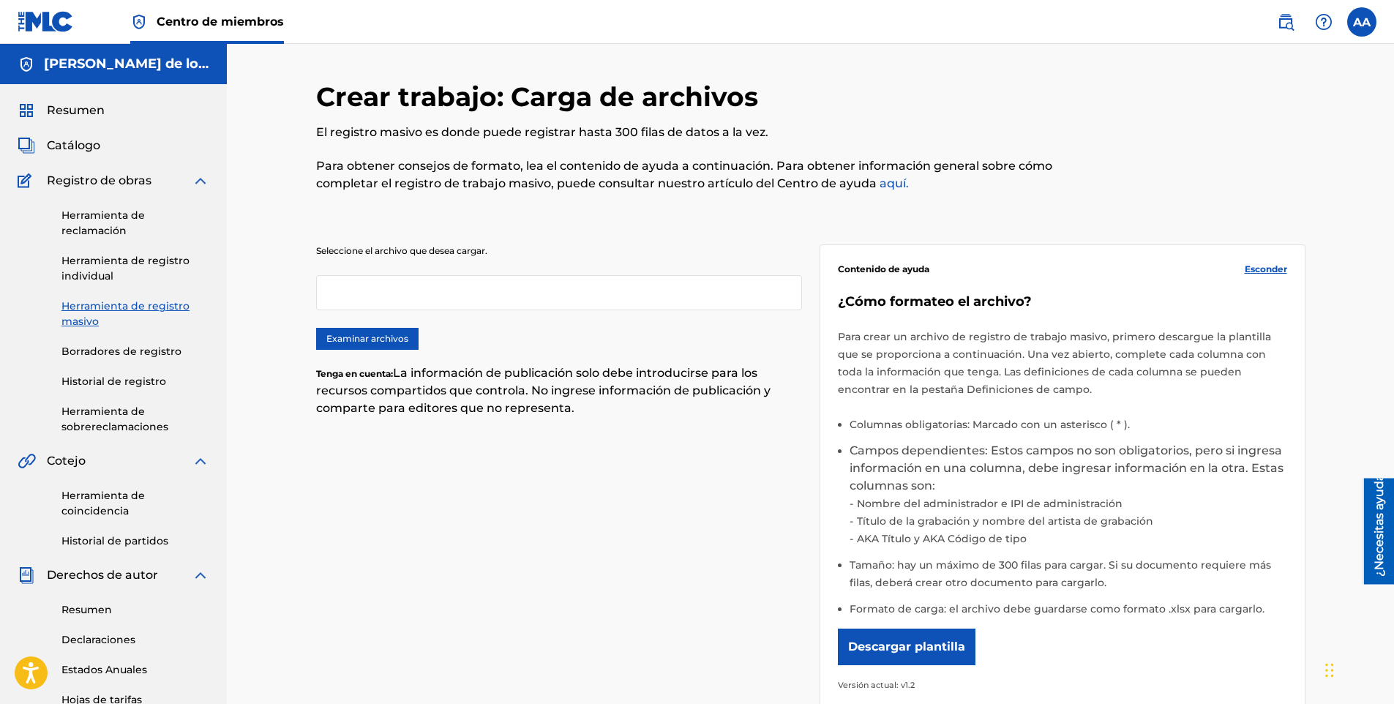
click at [93, 361] on div "Herramienta de reclamación Herramienta de registro individual Herramienta de re…" at bounding box center [114, 311] width 192 height 245
click at [87, 348] on link "Borradores de registro" at bounding box center [135, 351] width 148 height 15
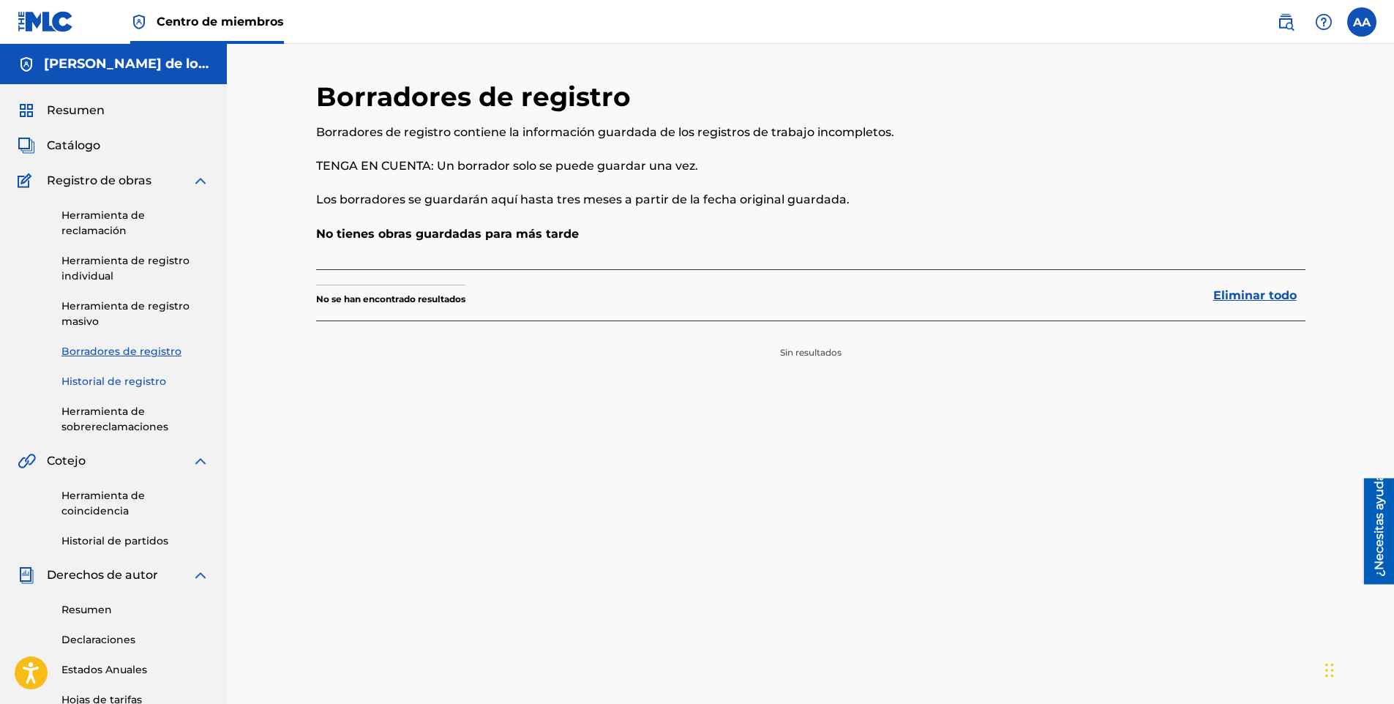
click at [88, 378] on link "Historial de registro" at bounding box center [135, 381] width 148 height 15
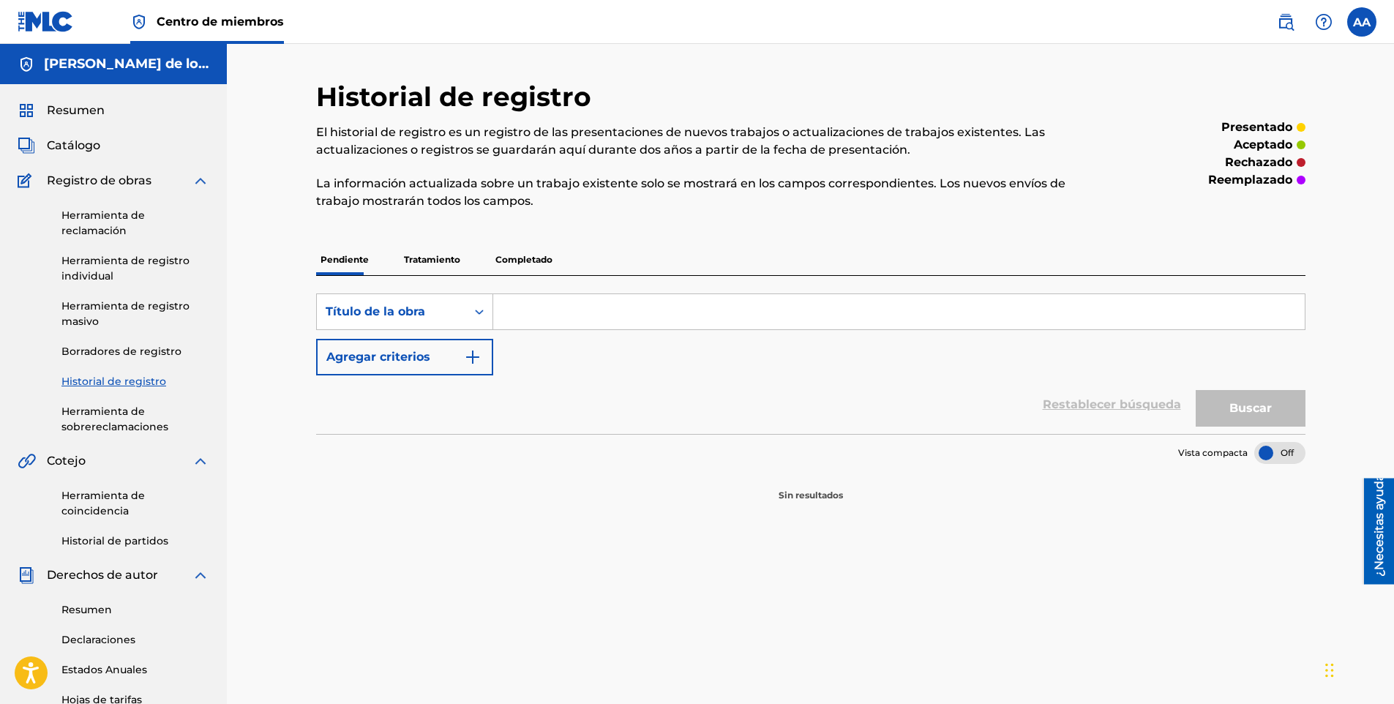
click at [523, 259] on p "Completado" at bounding box center [524, 259] width 66 height 31
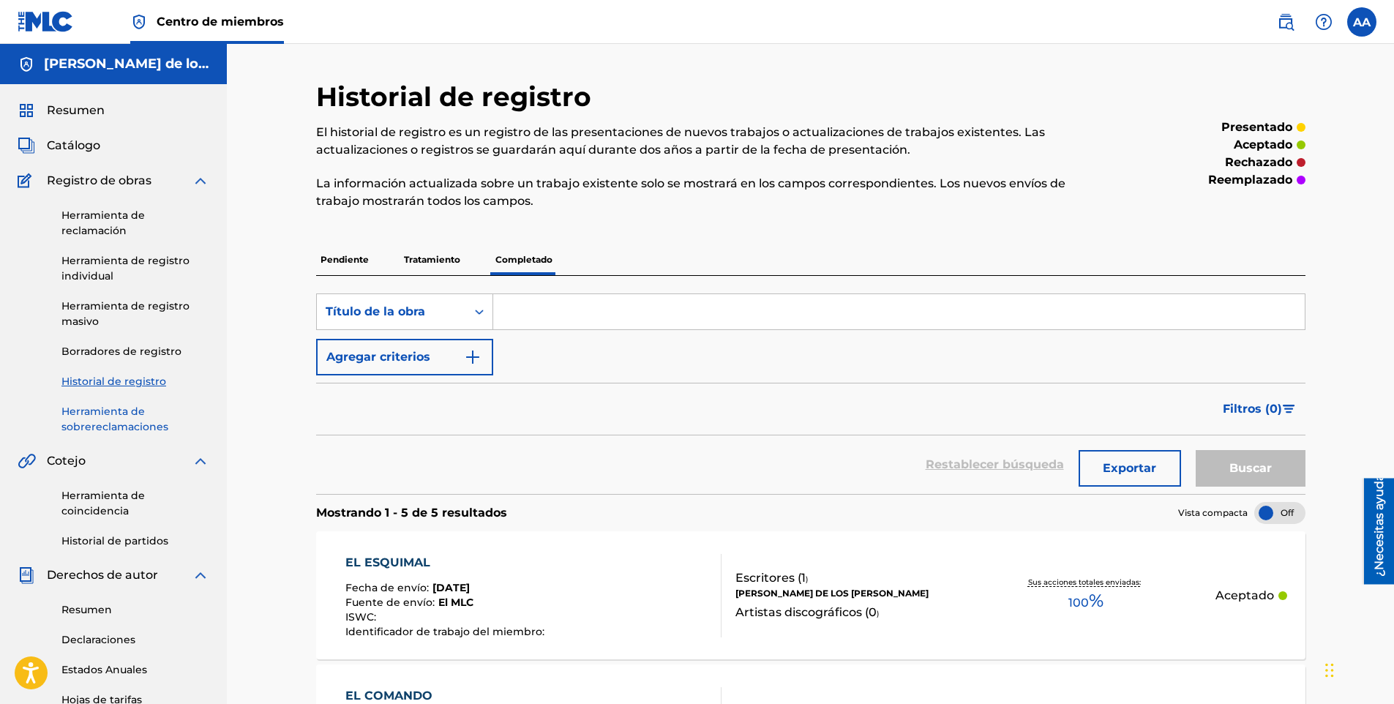
click at [94, 417] on link "Herramienta de sobrereclamaciones" at bounding box center [135, 419] width 148 height 31
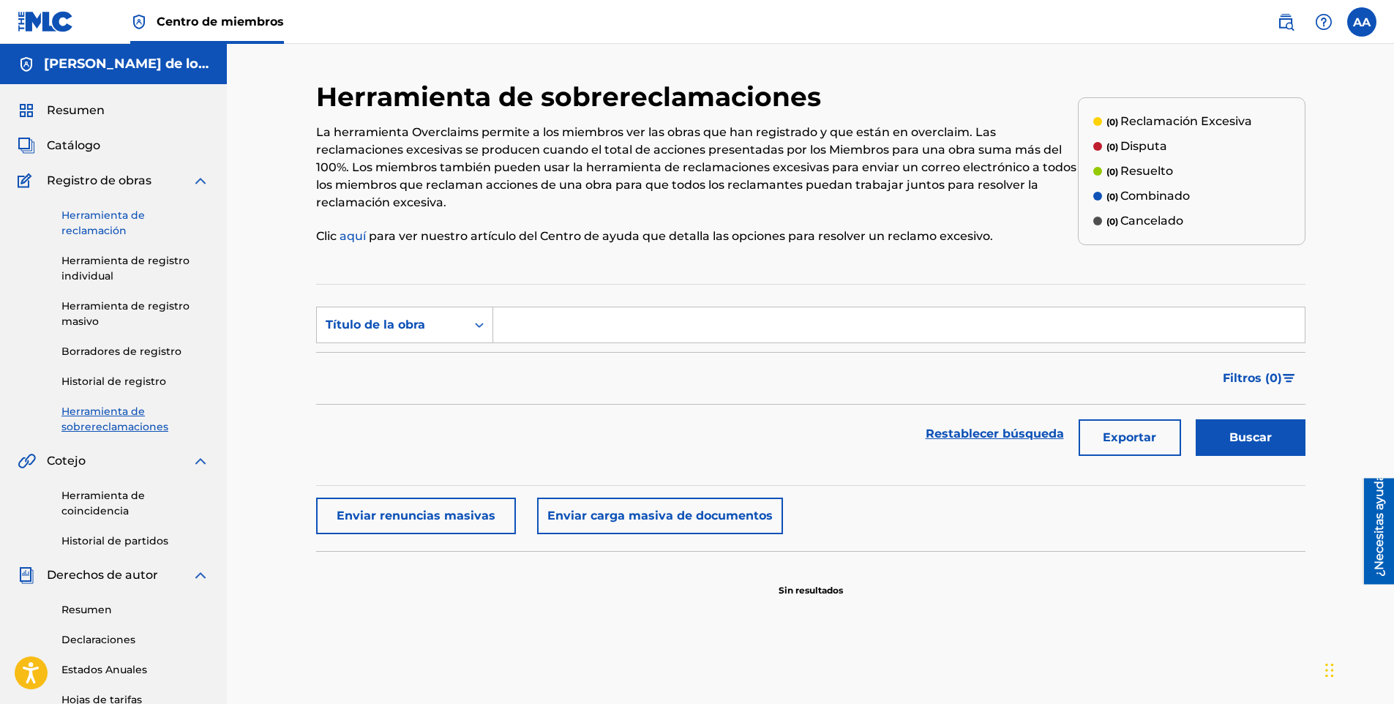
click at [91, 224] on link "Herramienta de reclamación" at bounding box center [135, 223] width 148 height 31
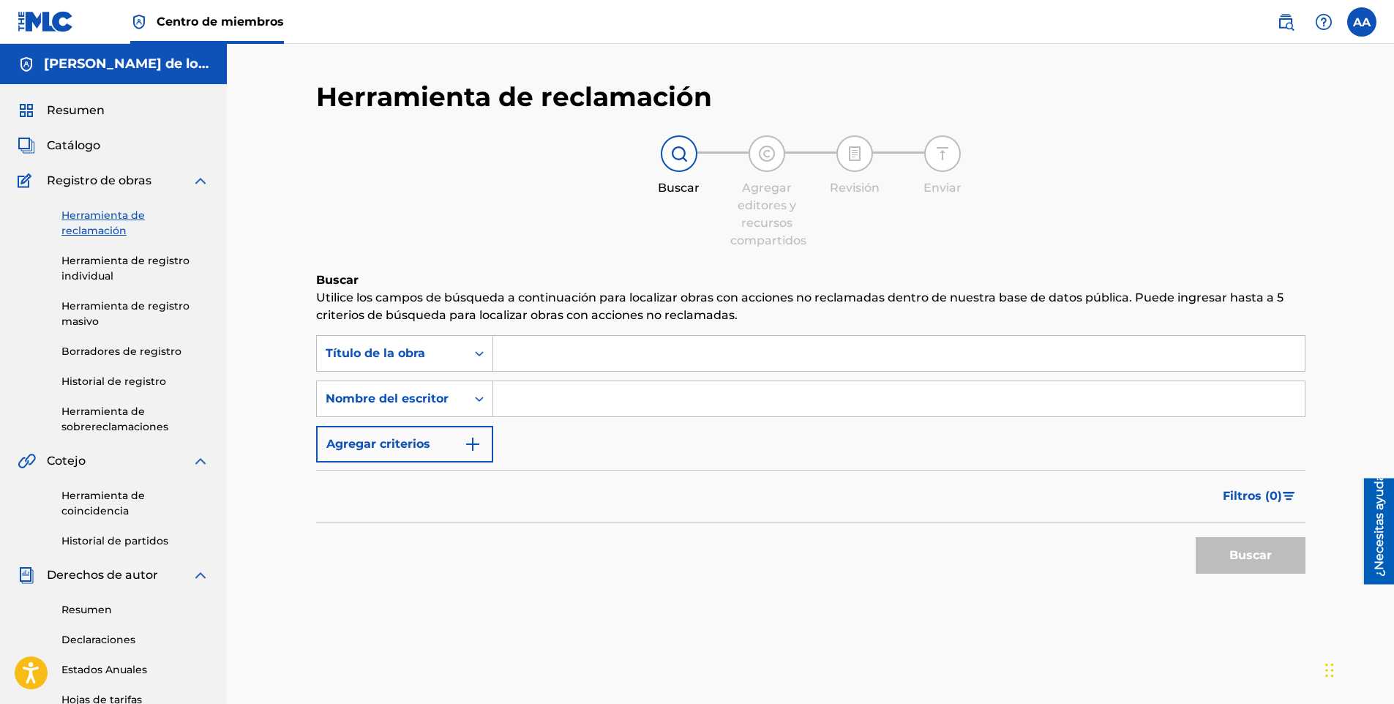
click at [80, 187] on span "Registro de obras" at bounding box center [99, 181] width 105 height 18
click at [72, 145] on span "Catálogo" at bounding box center [73, 146] width 53 height 18
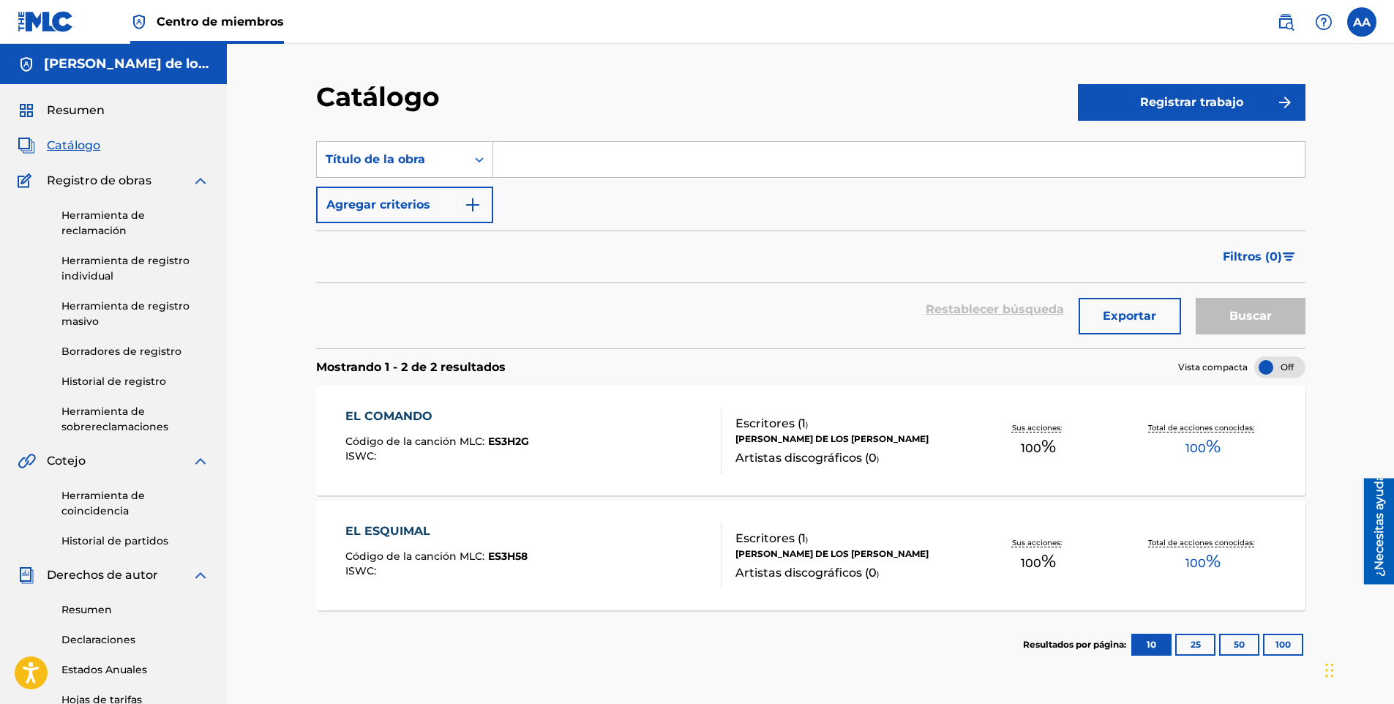
click at [658, 469] on div "EL COMANDO Código de la canción MLC: ES3H2G ISWC :" at bounding box center [533, 441] width 376 height 66
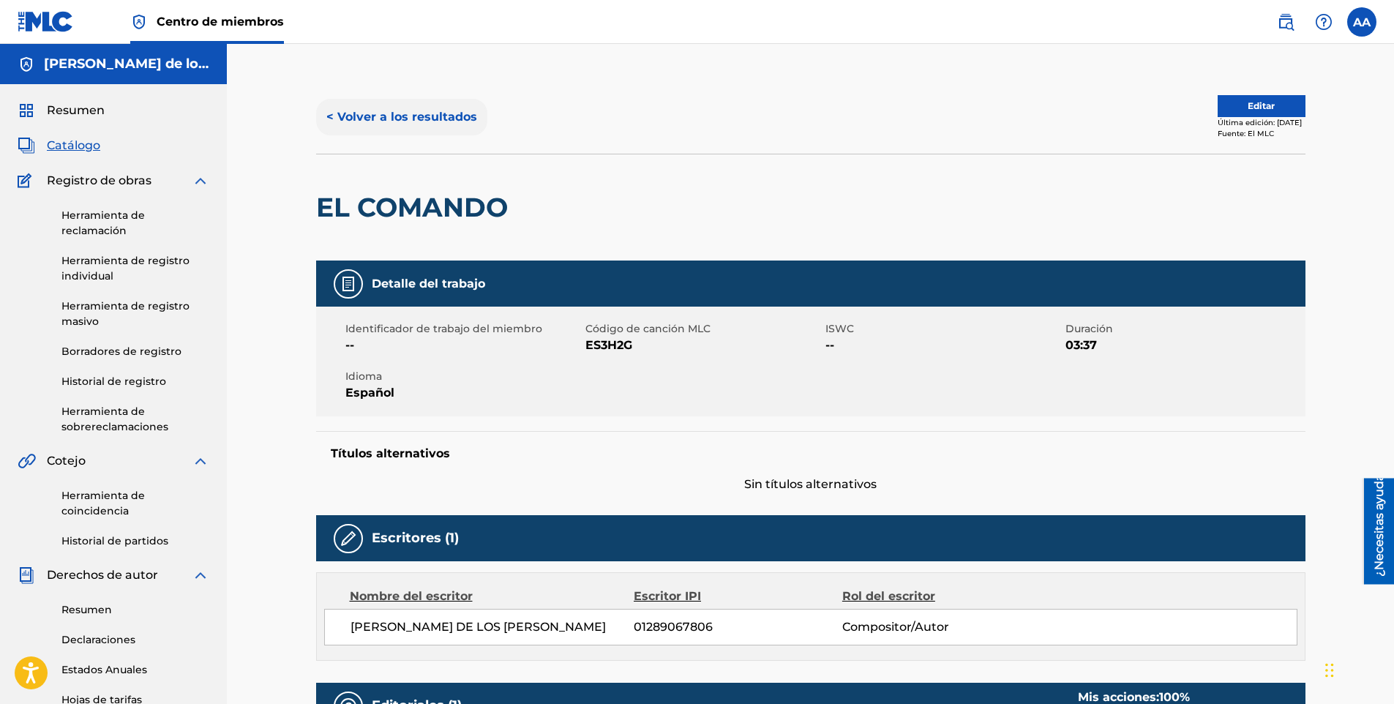
click at [332, 110] on button "< Volver a los resultados" at bounding box center [401, 117] width 171 height 37
